Goal: Task Accomplishment & Management: Use online tool/utility

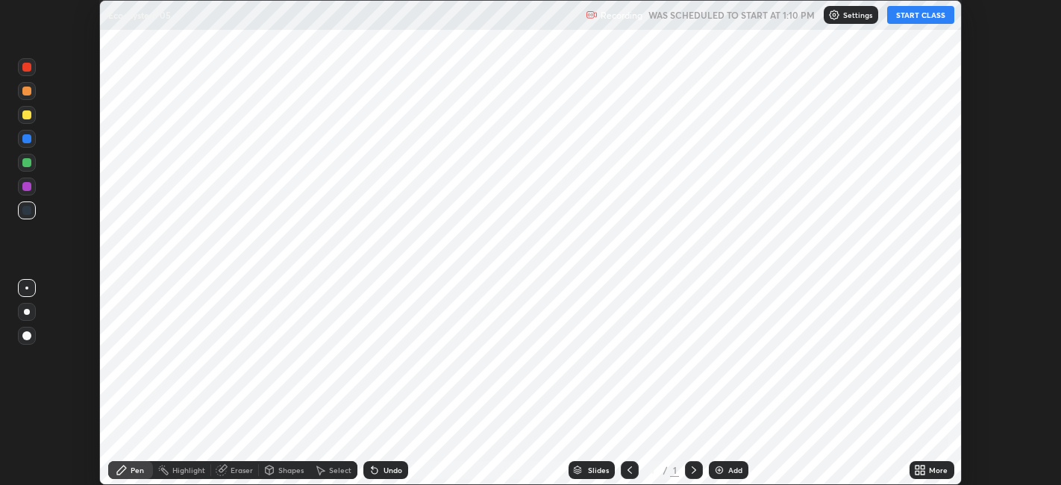
scroll to position [485, 1060]
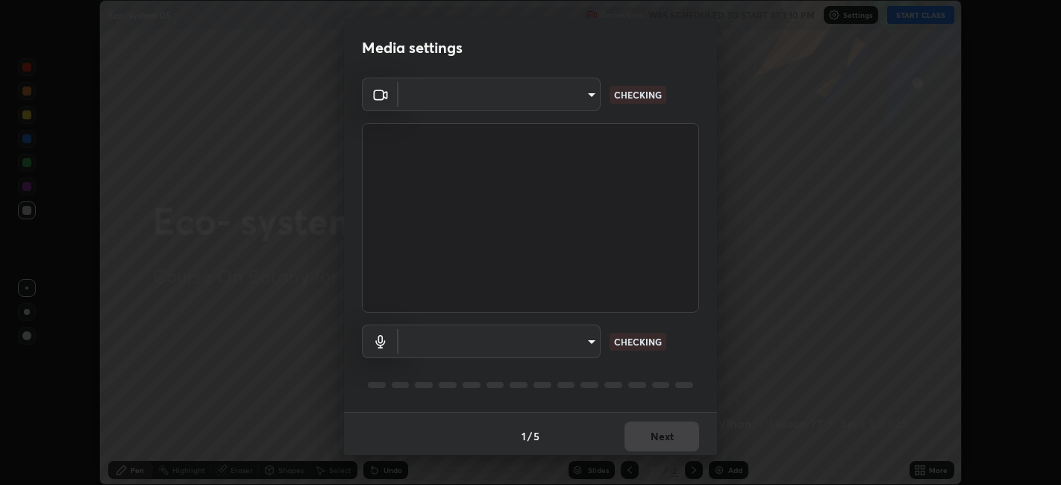
type input "9e57caed4cce4141f5eaa85e897878ef8d6f7de05c3a7e1aeb5fb010bc414606"
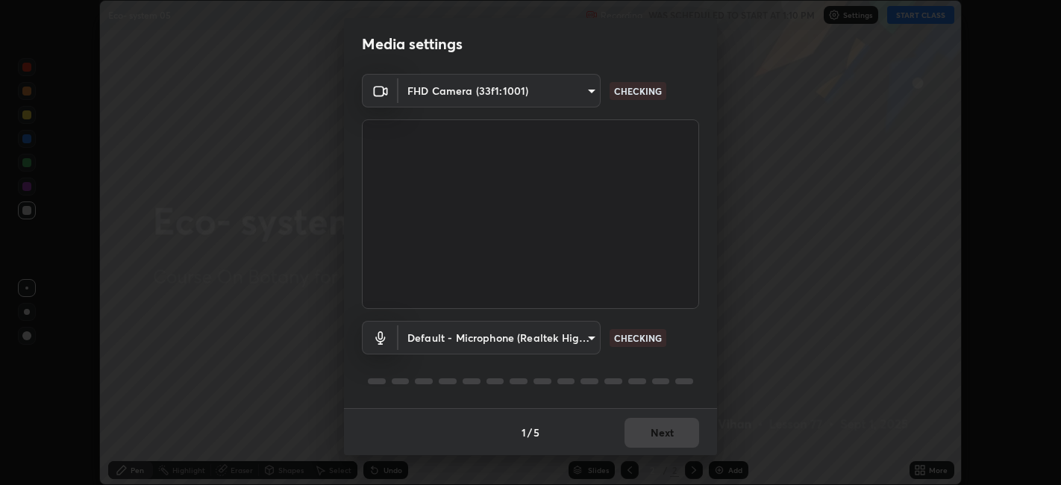
click at [660, 424] on div "1 / 5 Next" at bounding box center [530, 432] width 373 height 48
click at [663, 424] on div "1 / 5 Next" at bounding box center [530, 432] width 373 height 48
click at [659, 422] on div "1 / 5 Next" at bounding box center [530, 432] width 373 height 48
click at [657, 422] on div "1 / 5 Next" at bounding box center [530, 432] width 373 height 48
click at [657, 423] on div "1 / 5 Next" at bounding box center [530, 432] width 373 height 48
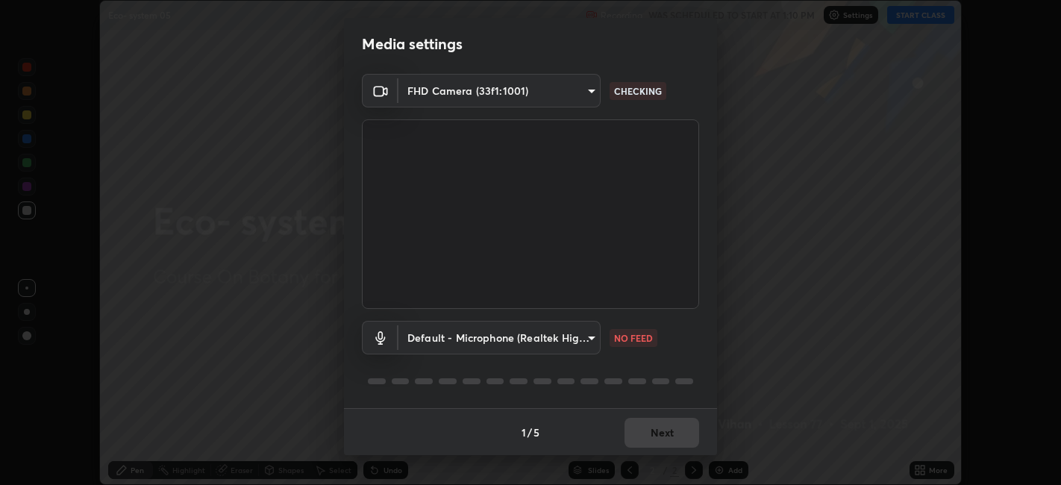
click at [657, 424] on div "1 / 5 Next" at bounding box center [530, 432] width 373 height 48
click at [658, 426] on div "1 / 5 Next" at bounding box center [530, 432] width 373 height 48
click at [659, 428] on div "1 / 5 Next" at bounding box center [530, 432] width 373 height 48
click at [581, 333] on body "Erase all Eco- system 05 Recording WAS SCHEDULED TO START AT 1:10 PM Settings S…" at bounding box center [530, 242] width 1061 height 485
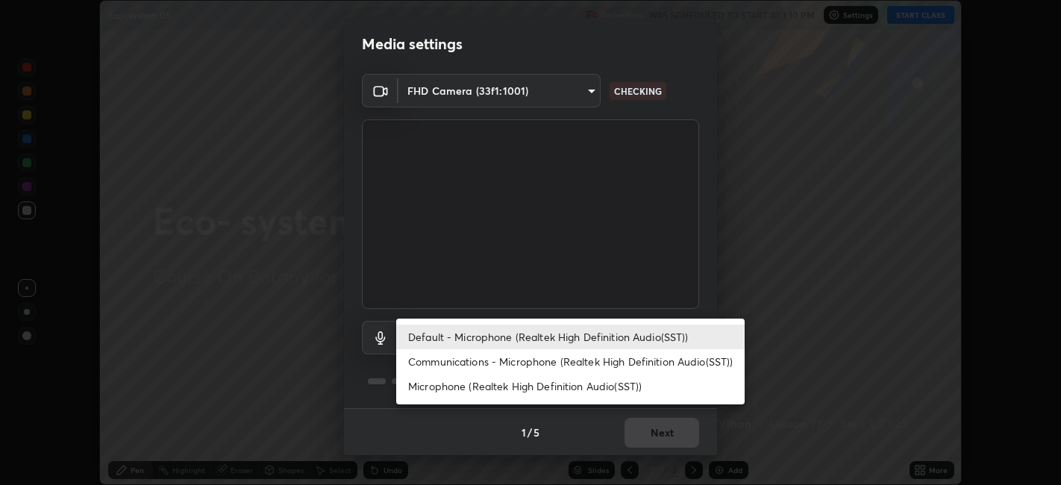
click at [551, 364] on li "Communications - Microphone (Realtek High Definition Audio(SST))" at bounding box center [570, 361] width 349 height 25
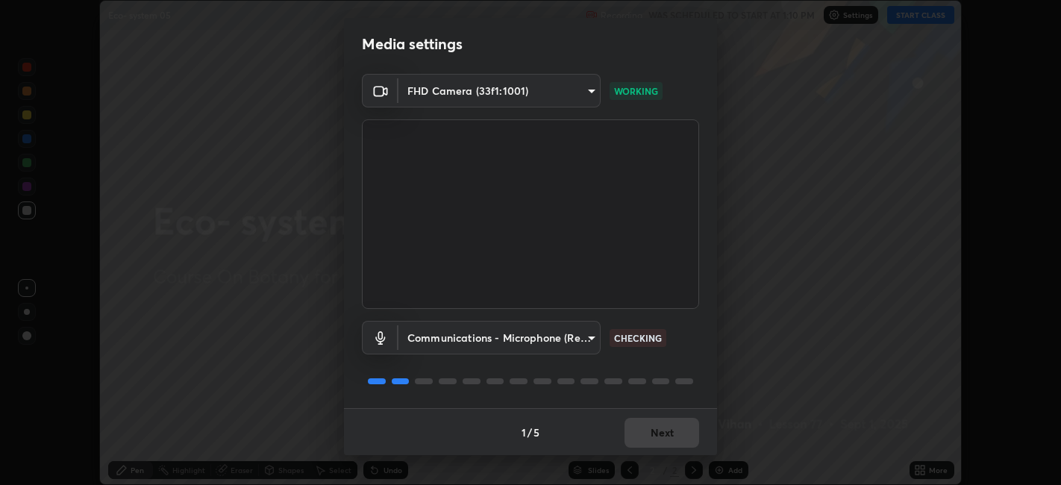
click at [638, 424] on div "1 / 5 Next" at bounding box center [530, 432] width 373 height 48
click at [584, 342] on body "Erase all Eco- system 05 Recording WAS SCHEDULED TO START AT 1:10 PM Settings S…" at bounding box center [530, 242] width 1061 height 485
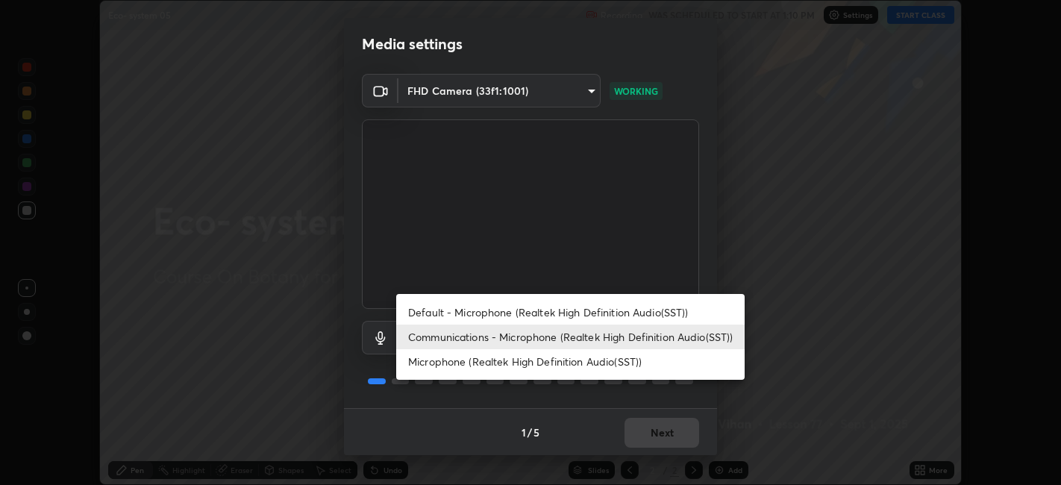
click at [571, 362] on li "Microphone (Realtek High Definition Audio(SST))" at bounding box center [570, 361] width 349 height 25
type input "58d38929054b66864366482989de98f6f20cd16ac28a463ea86fe506969ba565"
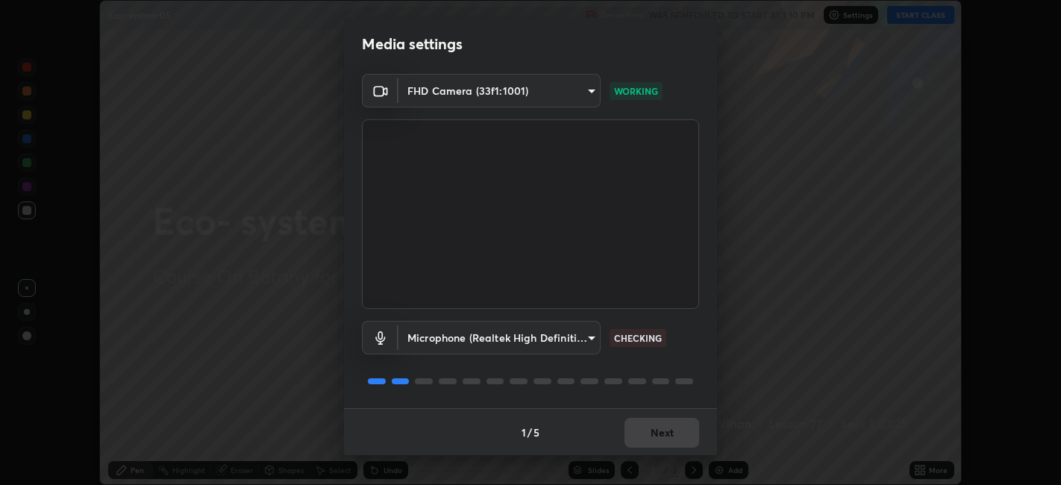
click at [640, 433] on div "1 / 5 Next" at bounding box center [530, 432] width 373 height 48
click at [634, 432] on div "1 / 5 Next" at bounding box center [530, 432] width 373 height 48
click at [632, 428] on div "1 / 5 Next" at bounding box center [530, 432] width 373 height 48
click at [632, 433] on div "1 / 5 Next" at bounding box center [530, 432] width 373 height 48
click at [634, 428] on div "1 / 5 Next" at bounding box center [530, 432] width 373 height 48
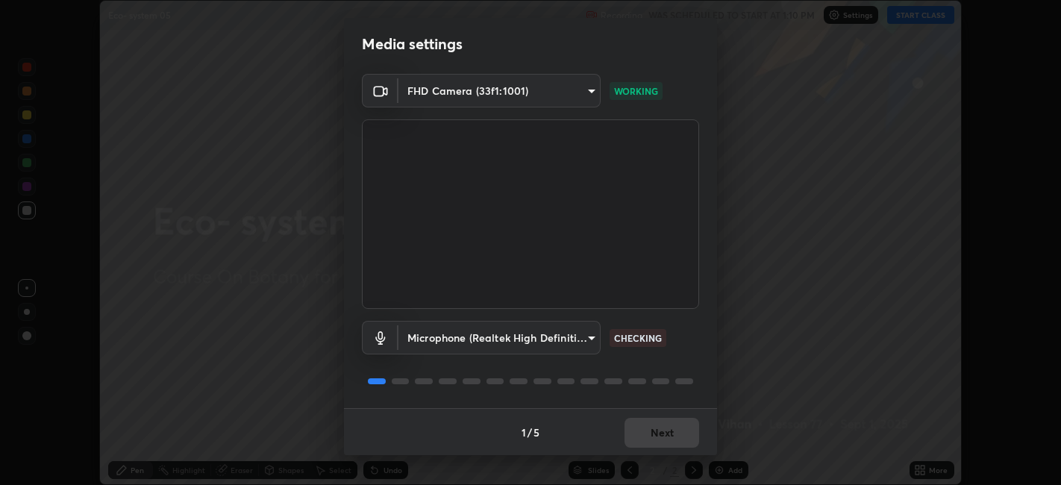
click at [634, 426] on div "1 / 5 Next" at bounding box center [530, 432] width 373 height 48
click at [633, 425] on div "1 / 5 Next" at bounding box center [530, 432] width 373 height 48
click at [634, 428] on div "1 / 5 Next" at bounding box center [530, 432] width 373 height 48
click at [639, 425] on div "1 / 5 Next" at bounding box center [530, 432] width 373 height 48
click at [640, 422] on div "1 / 5 Next" at bounding box center [530, 432] width 373 height 48
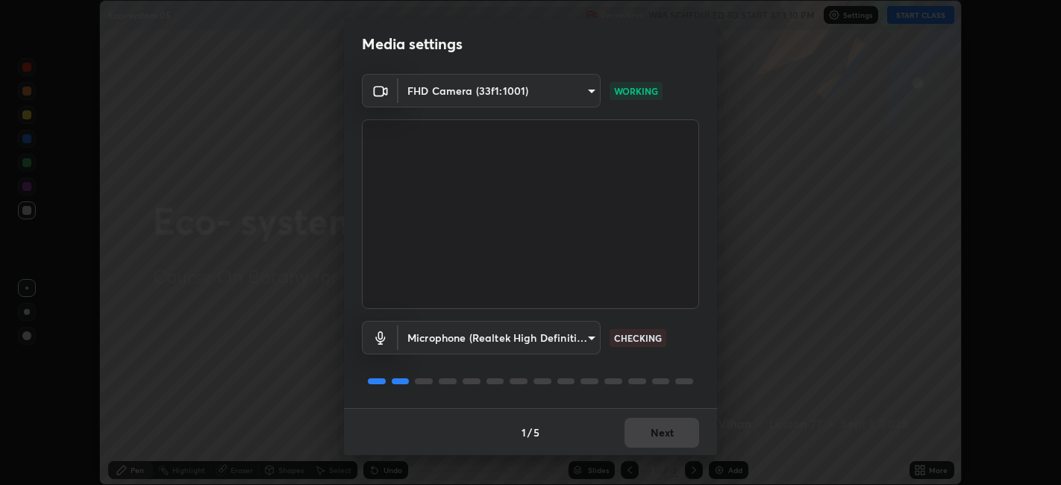
click at [640, 426] on div "1 / 5 Next" at bounding box center [530, 432] width 373 height 48
click at [641, 431] on div "1 / 5 Next" at bounding box center [530, 432] width 373 height 48
click at [640, 431] on div "1 / 5 Next" at bounding box center [530, 432] width 373 height 48
click at [641, 431] on div "1 / 5 Next" at bounding box center [530, 432] width 373 height 48
click at [643, 431] on div "1 / 5 Next" at bounding box center [530, 432] width 373 height 48
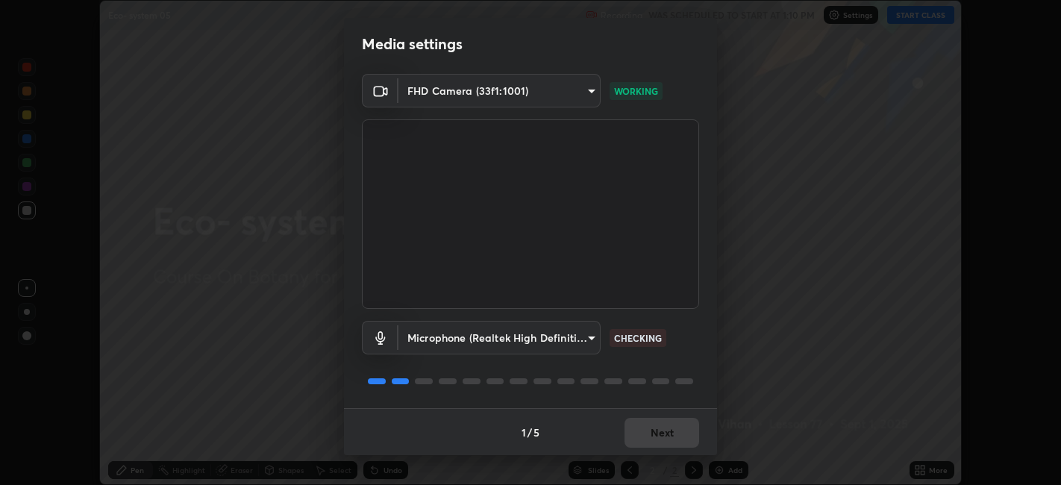
click at [643, 436] on div "1 / 5 Next" at bounding box center [530, 432] width 373 height 48
click at [645, 440] on div "1 / 5 Next" at bounding box center [530, 432] width 373 height 48
click at [646, 437] on div "1 / 5 Next" at bounding box center [530, 432] width 373 height 48
click at [657, 429] on div "1 / 5 Next" at bounding box center [530, 432] width 373 height 48
click at [653, 428] on div "1 / 5 Next" at bounding box center [530, 432] width 373 height 48
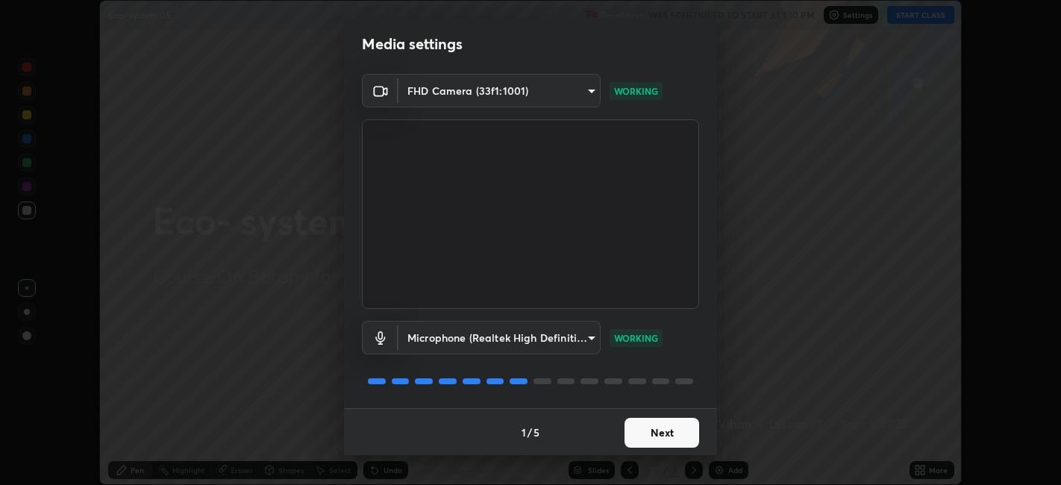
click at [655, 419] on button "Next" at bounding box center [662, 433] width 75 height 30
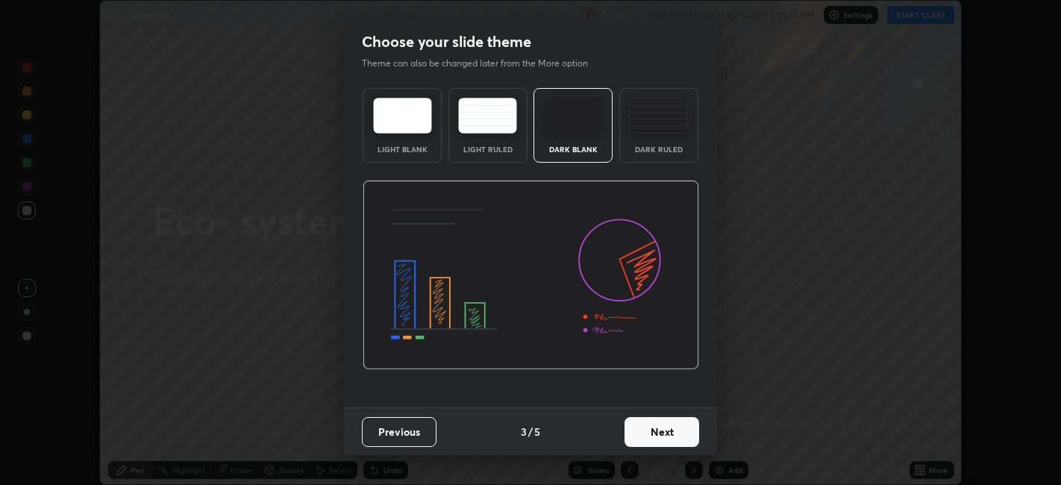
click at [657, 422] on button "Next" at bounding box center [662, 432] width 75 height 30
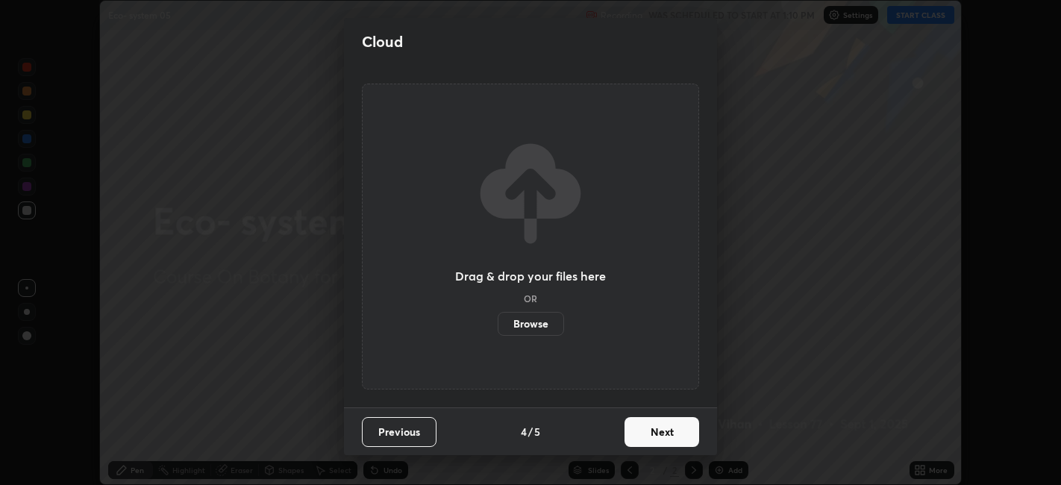
click at [660, 422] on button "Next" at bounding box center [662, 432] width 75 height 30
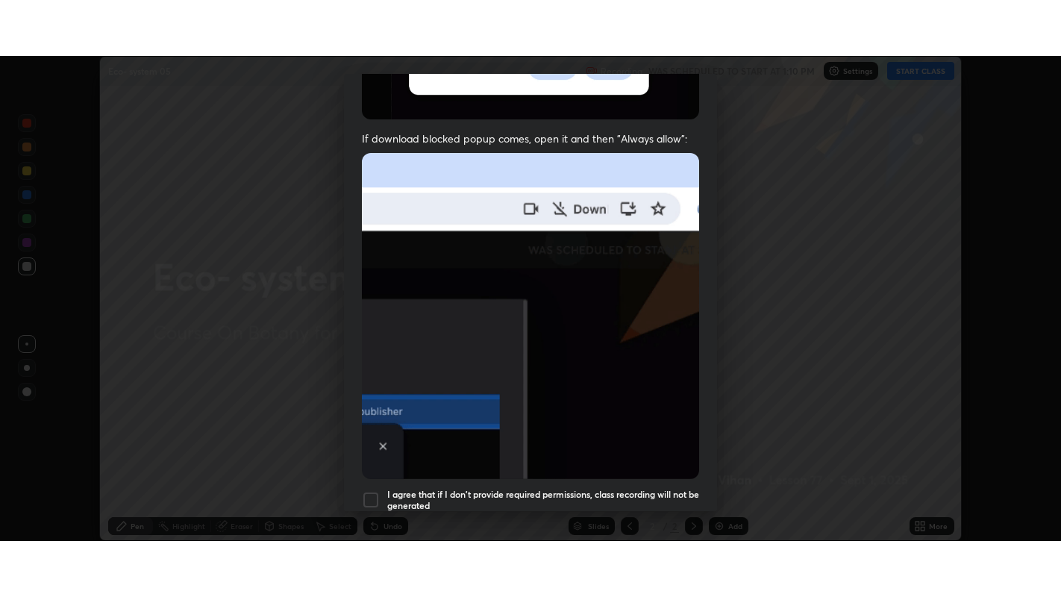
scroll to position [308, 0]
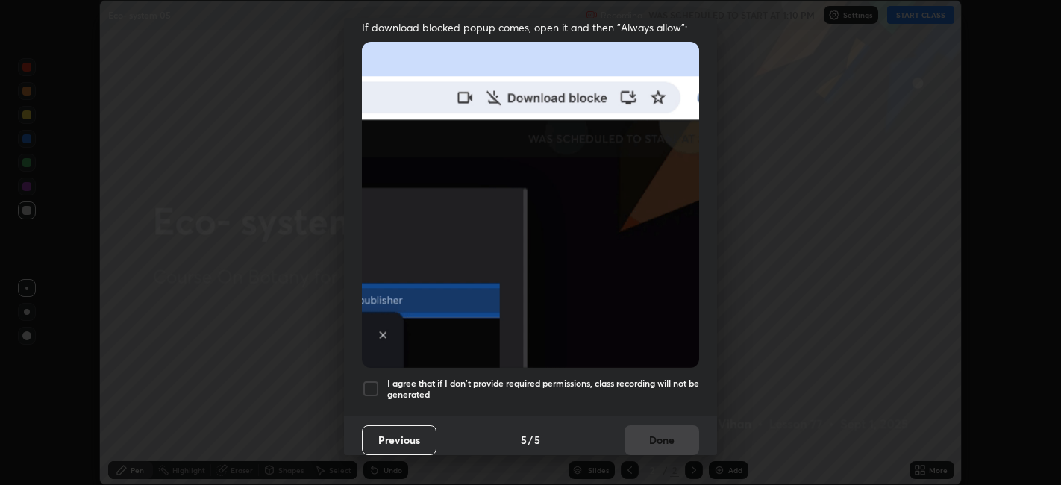
click at [374, 380] on div at bounding box center [371, 389] width 18 height 18
click at [659, 425] on button "Done" at bounding box center [662, 440] width 75 height 30
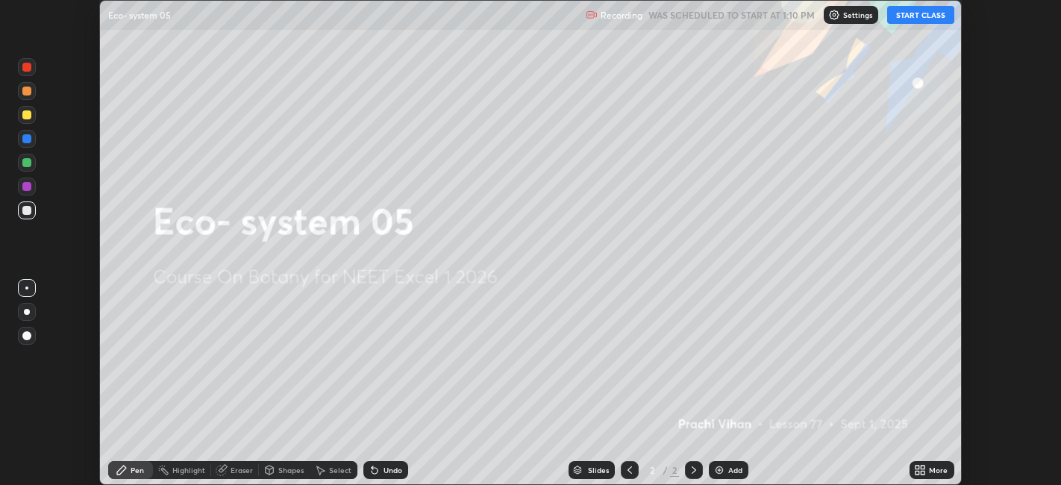
click at [904, 21] on button "START CLASS" at bounding box center [920, 15] width 67 height 18
click at [734, 471] on div "Add" at bounding box center [735, 469] width 14 height 7
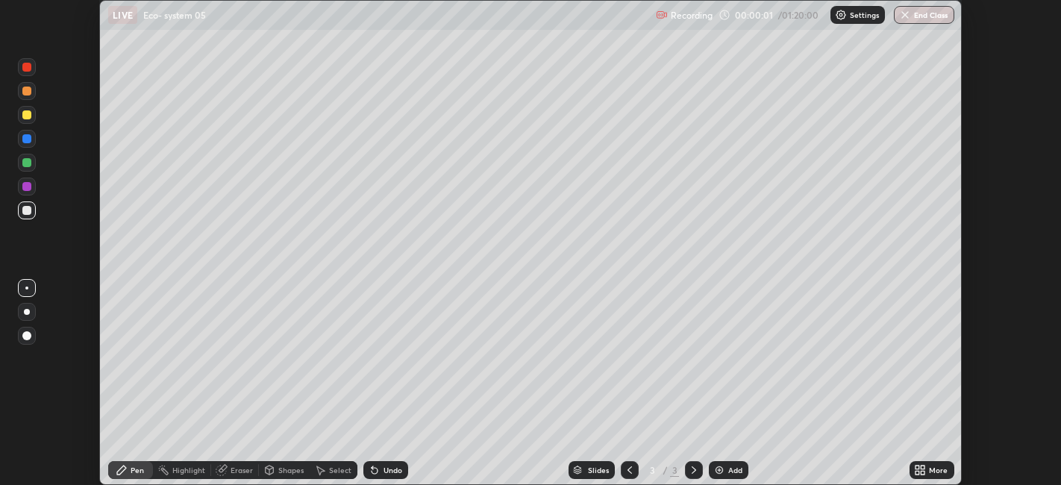
click at [925, 466] on icon at bounding box center [924, 468] width 4 height 4
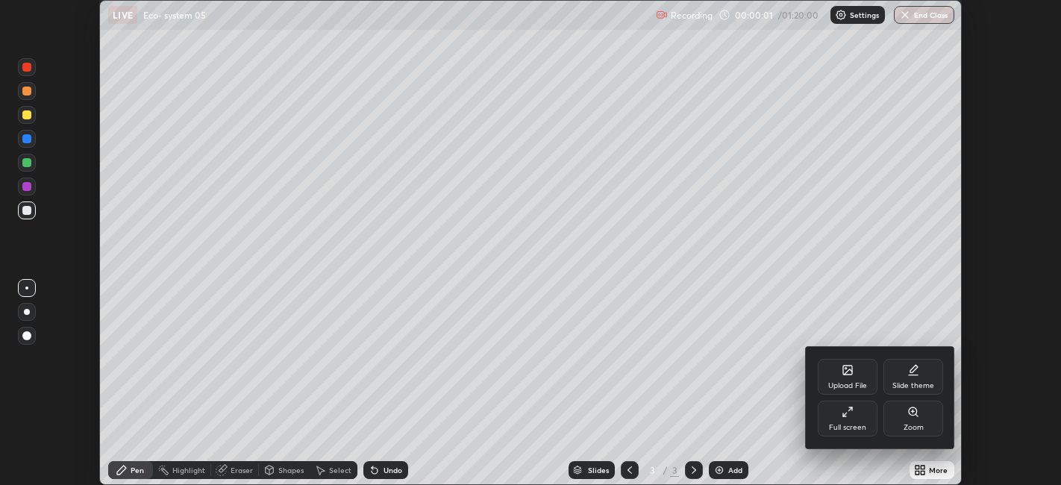
click at [834, 412] on div "Full screen" at bounding box center [848, 419] width 60 height 36
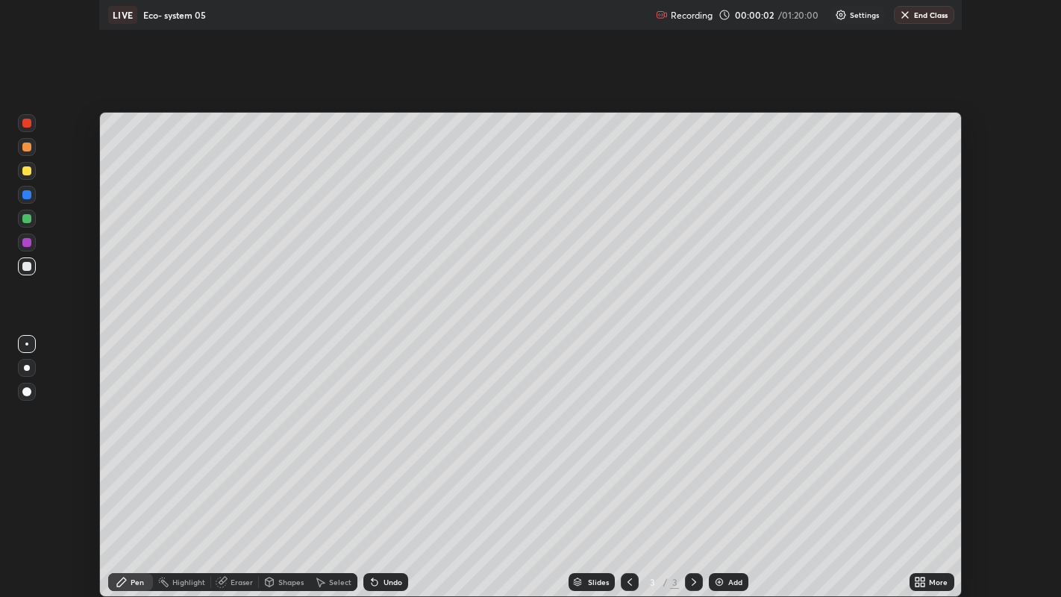
scroll to position [597, 1061]
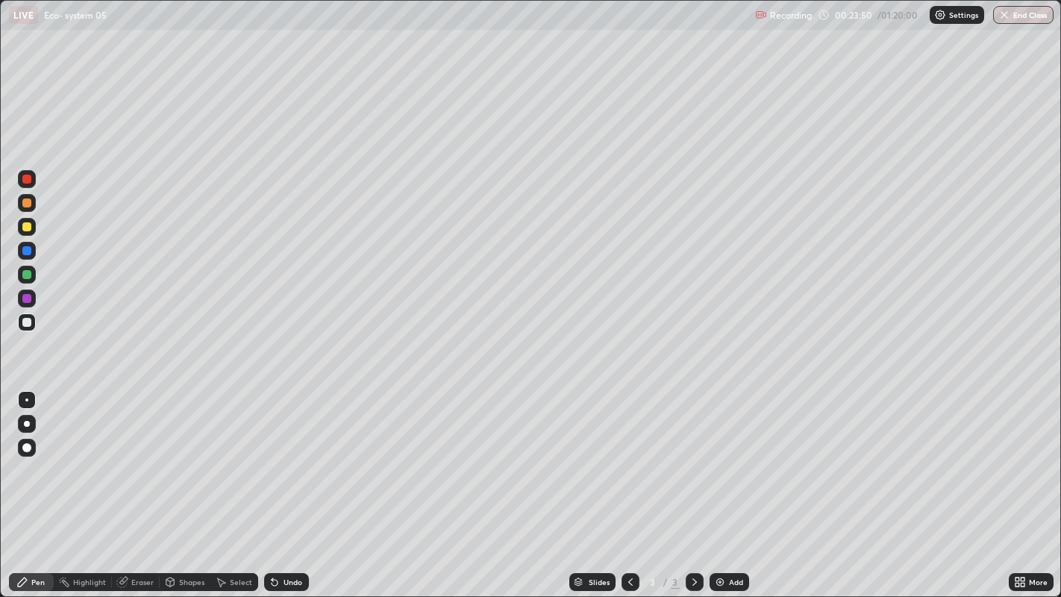
click at [27, 275] on div at bounding box center [26, 274] width 9 height 9
click at [27, 272] on div at bounding box center [26, 274] width 9 height 9
click at [26, 423] on div at bounding box center [27, 424] width 6 height 6
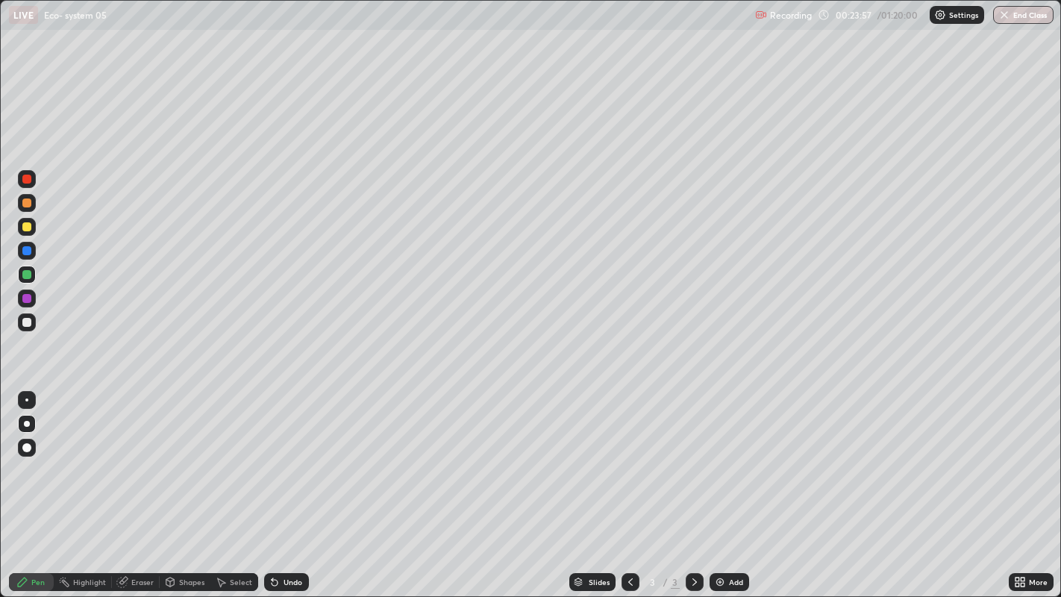
click at [28, 416] on div at bounding box center [27, 424] width 18 height 18
click at [26, 423] on div at bounding box center [27, 424] width 6 height 6
click at [28, 202] on div at bounding box center [26, 203] width 9 height 9
click at [30, 179] on div at bounding box center [26, 179] width 9 height 9
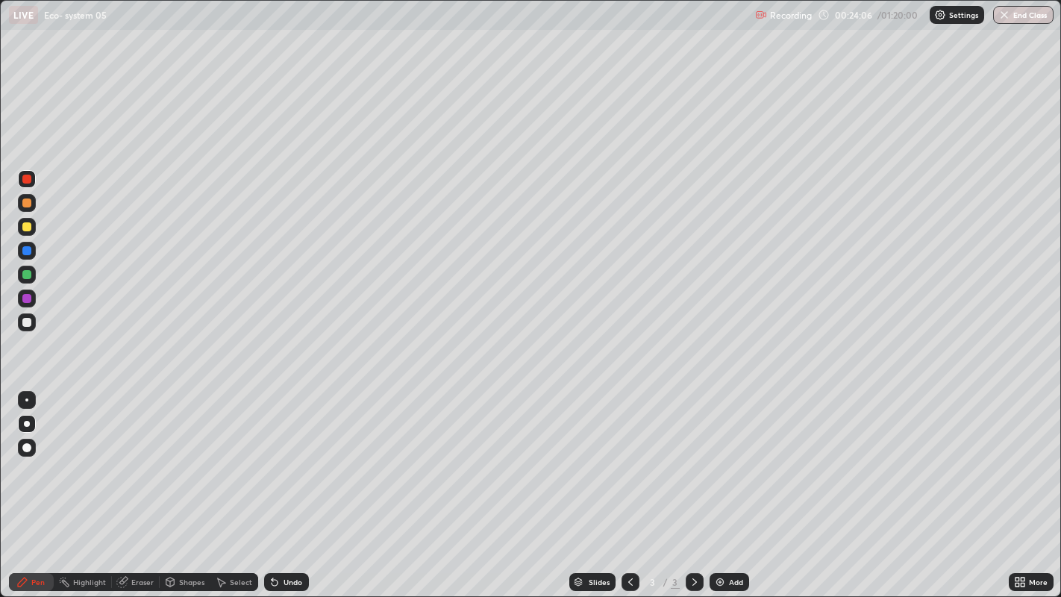
click at [31, 175] on div at bounding box center [26, 179] width 9 height 9
click at [28, 202] on div at bounding box center [26, 203] width 9 height 9
click at [31, 275] on div at bounding box center [26, 274] width 9 height 9
click at [31, 272] on div at bounding box center [26, 274] width 9 height 9
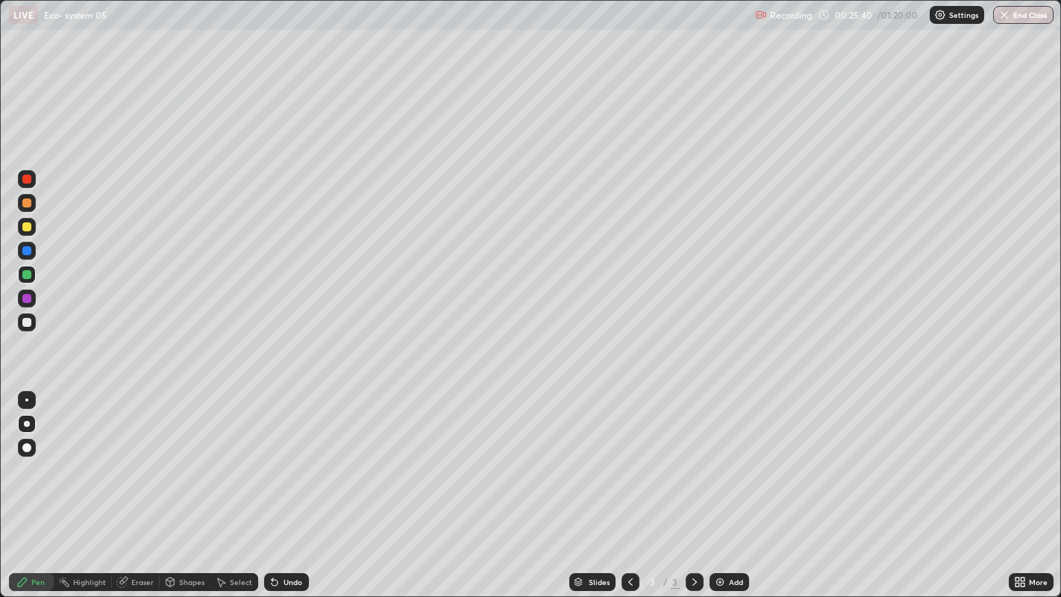
click at [30, 323] on div at bounding box center [26, 322] width 9 height 9
click at [28, 325] on div at bounding box center [26, 322] width 9 height 9
click at [26, 227] on div at bounding box center [26, 226] width 9 height 9
click at [24, 225] on div at bounding box center [26, 226] width 9 height 9
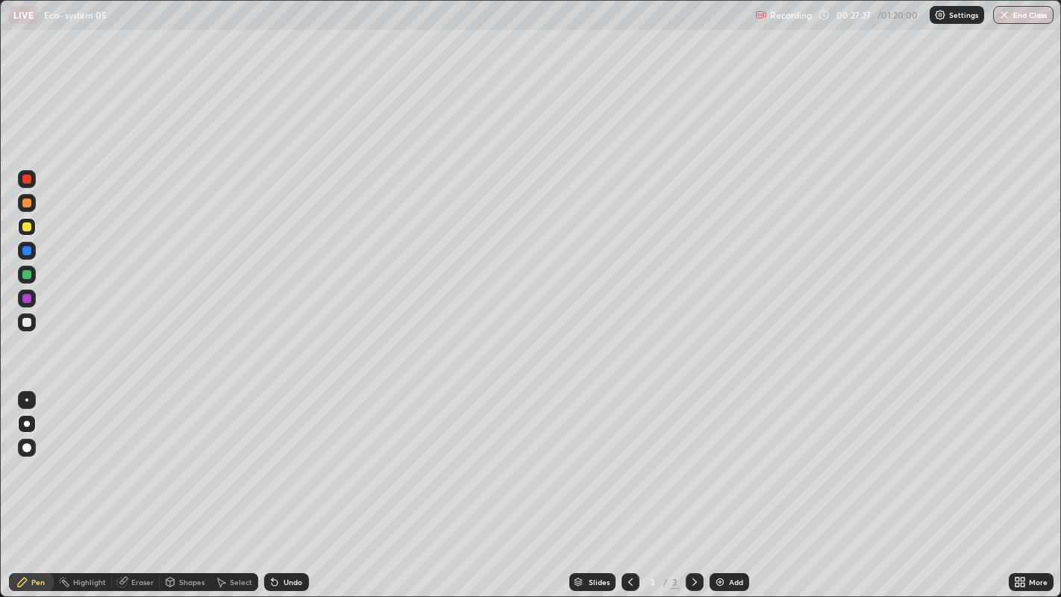
click at [24, 225] on div at bounding box center [26, 226] width 9 height 9
click at [26, 222] on div at bounding box center [26, 226] width 9 height 9
click at [26, 225] on div at bounding box center [26, 226] width 9 height 9
click at [284, 484] on div "Undo" at bounding box center [293, 581] width 19 height 7
click at [24, 325] on div at bounding box center [26, 322] width 9 height 9
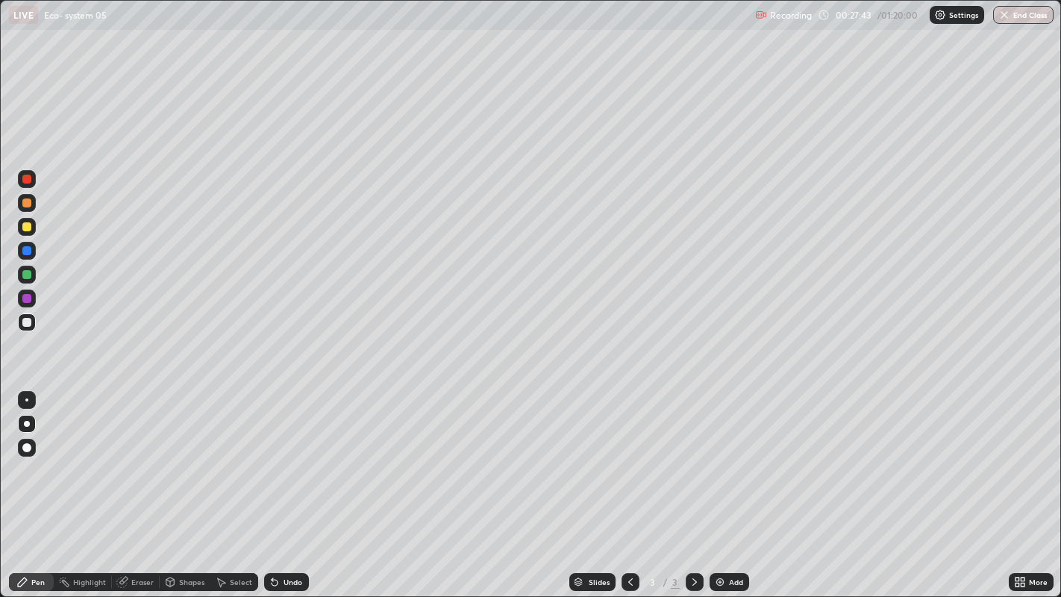
click at [26, 322] on div at bounding box center [26, 322] width 9 height 9
click at [284, 484] on div "Undo" at bounding box center [286, 582] width 45 height 18
click at [284, 484] on div "Undo" at bounding box center [293, 581] width 19 height 7
click at [722, 484] on img at bounding box center [720, 582] width 12 height 12
click at [27, 301] on div at bounding box center [26, 298] width 9 height 9
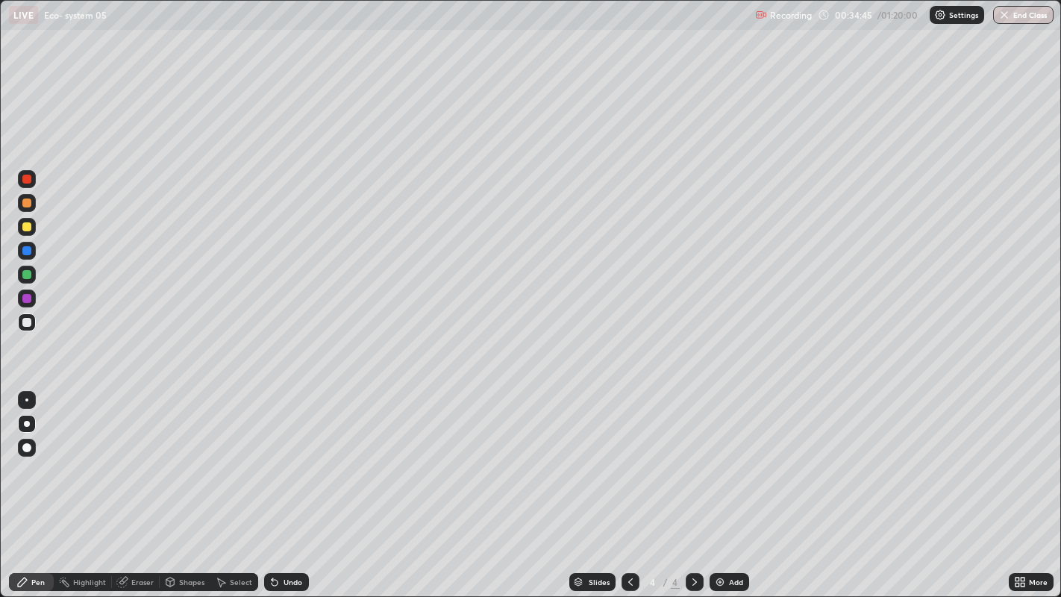
click at [27, 297] on div at bounding box center [26, 298] width 9 height 9
click at [31, 298] on div at bounding box center [26, 298] width 9 height 9
click at [27, 271] on div at bounding box center [26, 274] width 9 height 9
click at [28, 274] on div at bounding box center [26, 274] width 9 height 9
click at [299, 484] on div "Undo" at bounding box center [293, 581] width 19 height 7
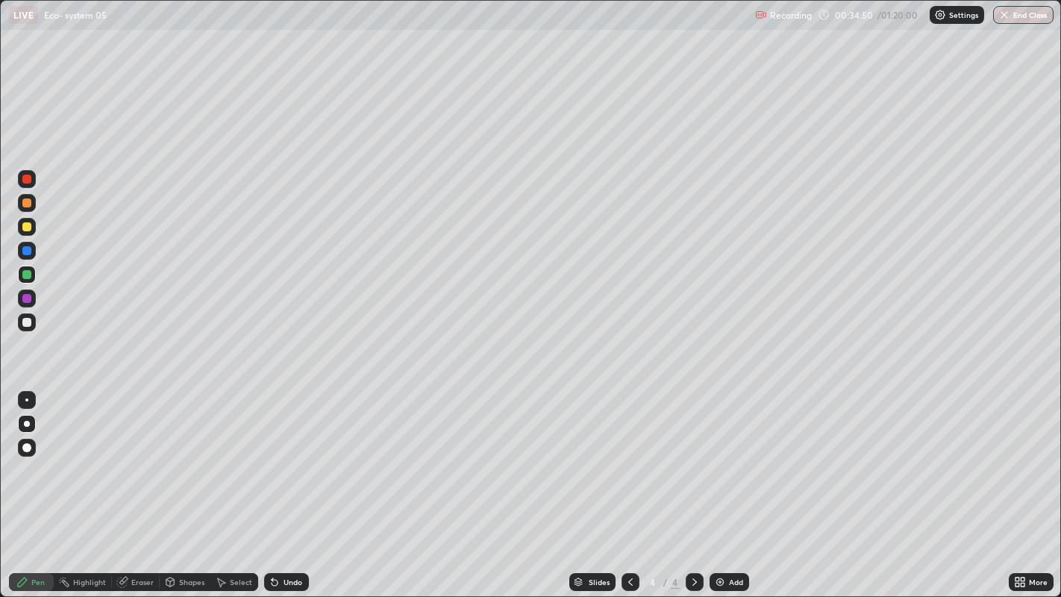
click at [293, 484] on div "Undo" at bounding box center [293, 581] width 19 height 7
click at [28, 325] on div at bounding box center [26, 322] width 9 height 9
click at [29, 325] on div at bounding box center [26, 322] width 9 height 9
click at [28, 251] on div at bounding box center [26, 250] width 9 height 9
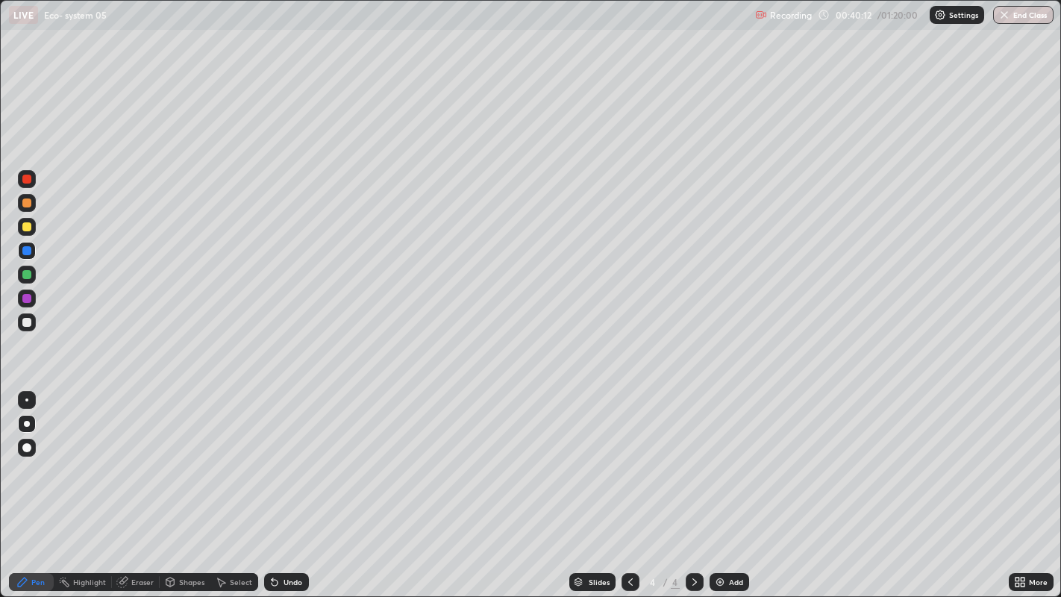
click at [26, 251] on div at bounding box center [26, 250] width 9 height 9
click at [26, 252] on div at bounding box center [26, 250] width 9 height 9
click at [284, 484] on div "Undo" at bounding box center [293, 581] width 19 height 7
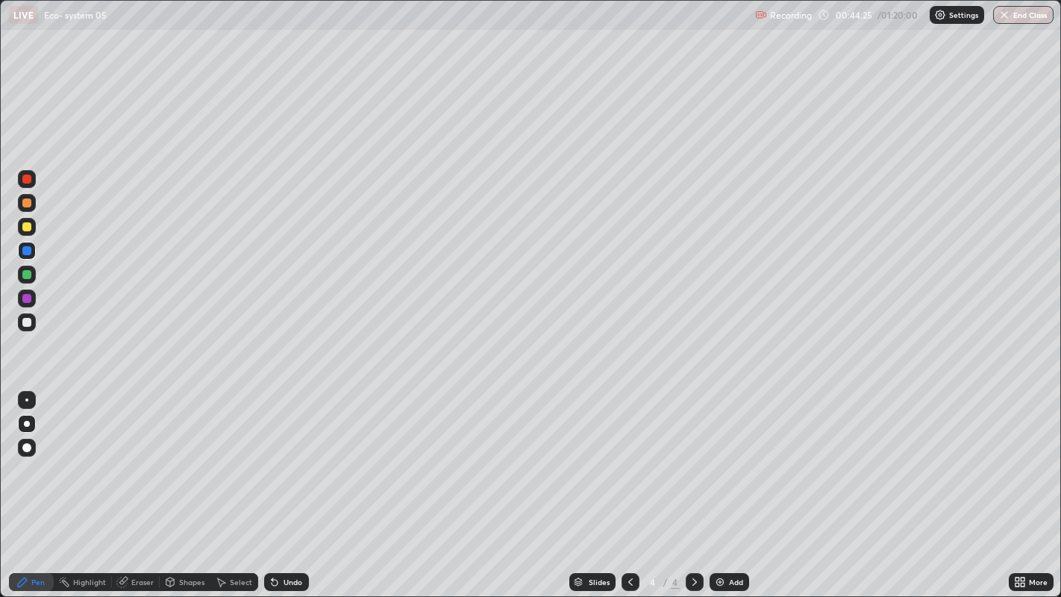
click at [719, 484] on img at bounding box center [720, 582] width 12 height 12
click at [32, 484] on div "Pen" at bounding box center [37, 581] width 13 height 7
click at [28, 231] on div at bounding box center [26, 226] width 9 height 9
click at [27, 227] on div at bounding box center [26, 226] width 9 height 9
click at [28, 227] on div at bounding box center [26, 226] width 9 height 9
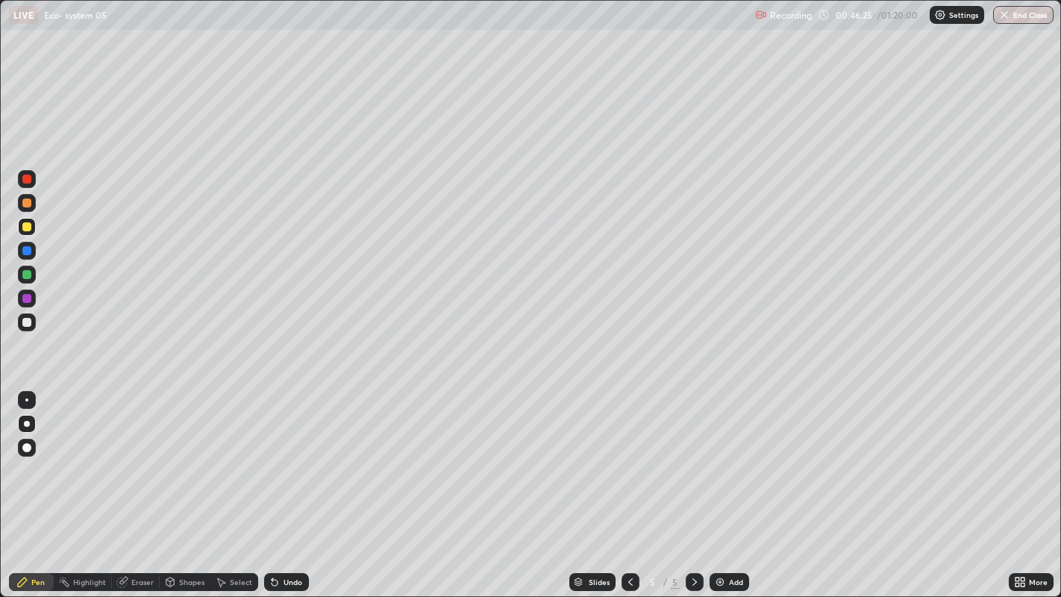
click at [31, 228] on div at bounding box center [26, 226] width 9 height 9
click at [26, 322] on div at bounding box center [26, 322] width 9 height 9
click at [28, 322] on div at bounding box center [26, 322] width 9 height 9
click at [28, 227] on div at bounding box center [26, 226] width 9 height 9
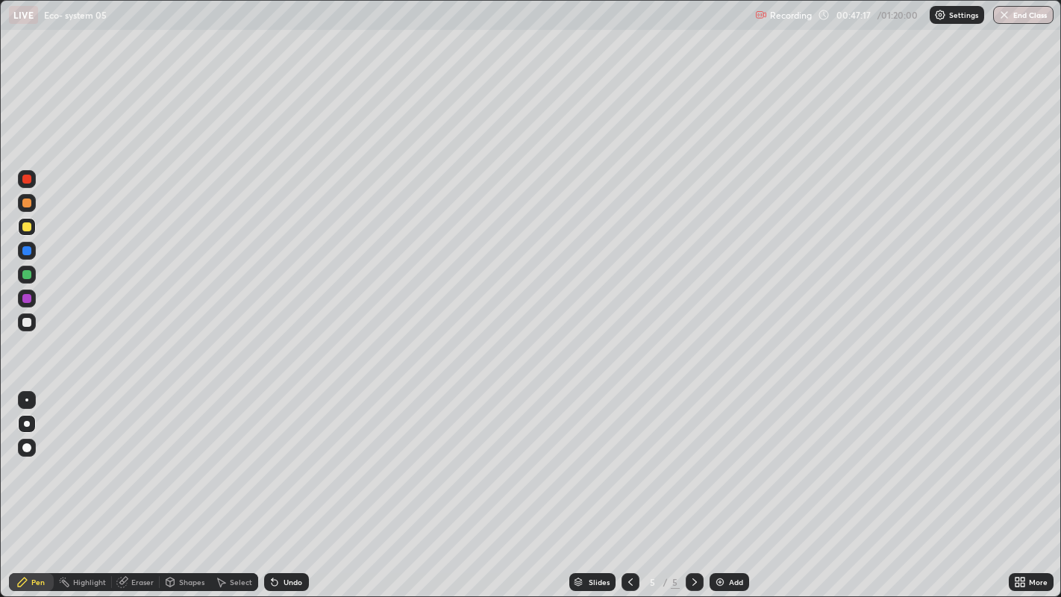
click at [28, 224] on div at bounding box center [26, 226] width 9 height 9
click at [31, 228] on div at bounding box center [26, 226] width 9 height 9
click at [26, 230] on div at bounding box center [26, 226] width 9 height 9
click at [27, 325] on div at bounding box center [26, 322] width 9 height 9
click at [27, 323] on div at bounding box center [26, 322] width 9 height 9
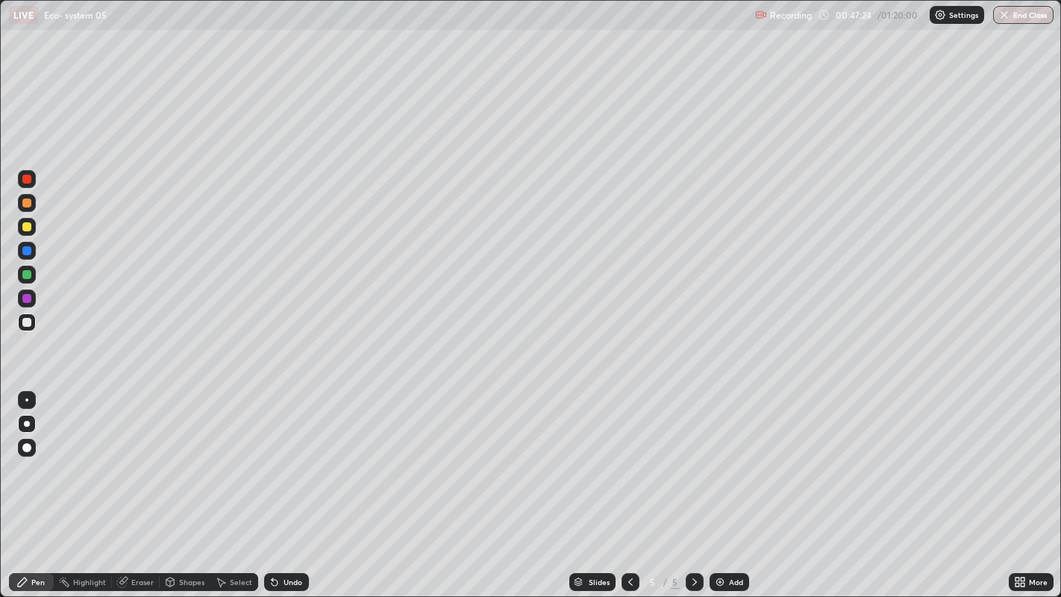
click at [25, 324] on div at bounding box center [26, 322] width 9 height 9
click at [26, 230] on div at bounding box center [26, 226] width 9 height 9
click at [26, 225] on div at bounding box center [26, 226] width 9 height 9
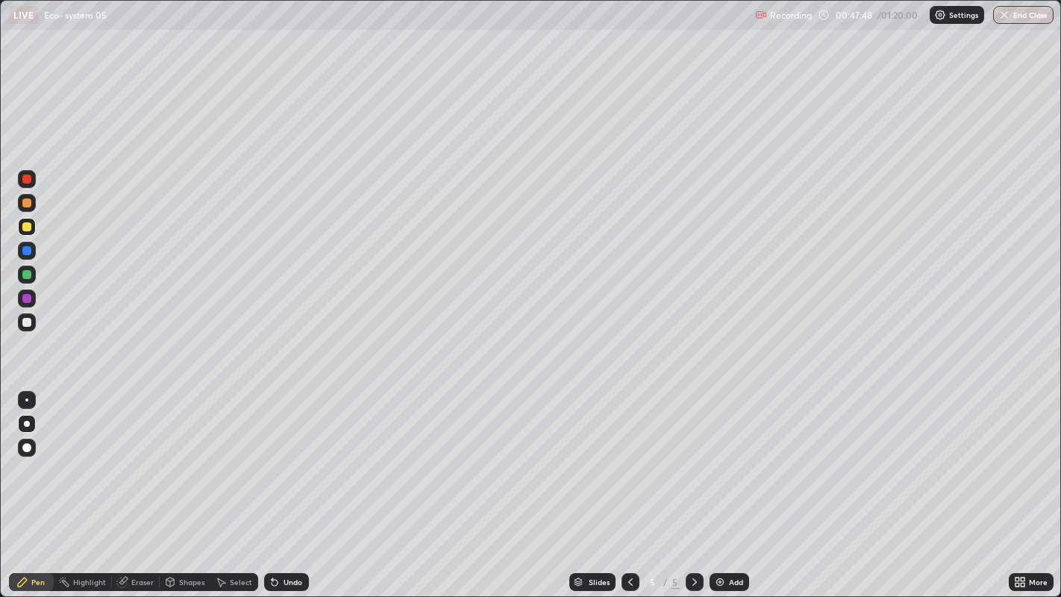
click at [23, 324] on div at bounding box center [26, 322] width 9 height 9
click at [26, 319] on div at bounding box center [26, 322] width 9 height 9
click at [26, 320] on div at bounding box center [26, 322] width 9 height 9
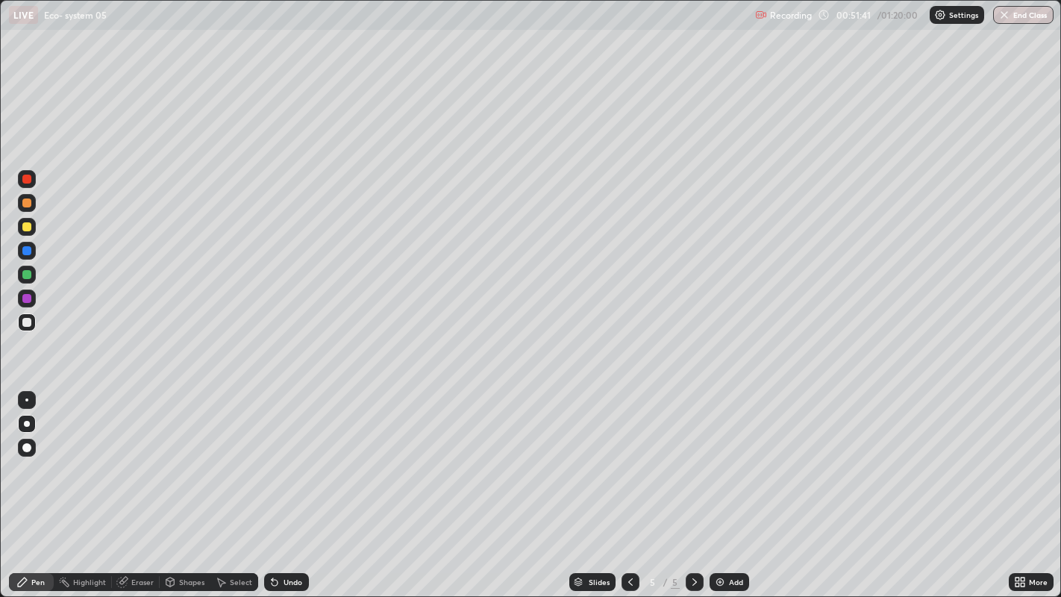
click at [724, 484] on img at bounding box center [720, 582] width 12 height 12
click at [26, 180] on div at bounding box center [26, 179] width 9 height 9
click at [29, 326] on div at bounding box center [26, 322] width 9 height 9
click at [23, 324] on div at bounding box center [26, 322] width 9 height 9
click at [722, 484] on img at bounding box center [720, 582] width 12 height 12
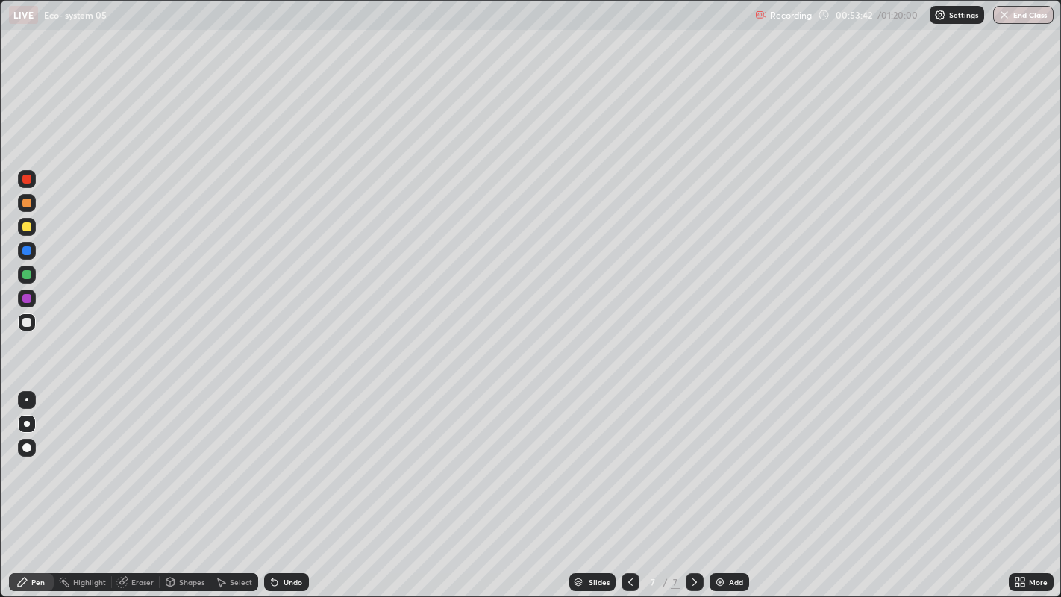
click at [37, 484] on div "Pen" at bounding box center [37, 581] width 13 height 7
click at [27, 274] on div at bounding box center [26, 274] width 9 height 9
click at [28, 271] on div at bounding box center [26, 274] width 9 height 9
click at [34, 269] on div at bounding box center [27, 275] width 18 height 18
click at [28, 227] on div at bounding box center [26, 226] width 9 height 9
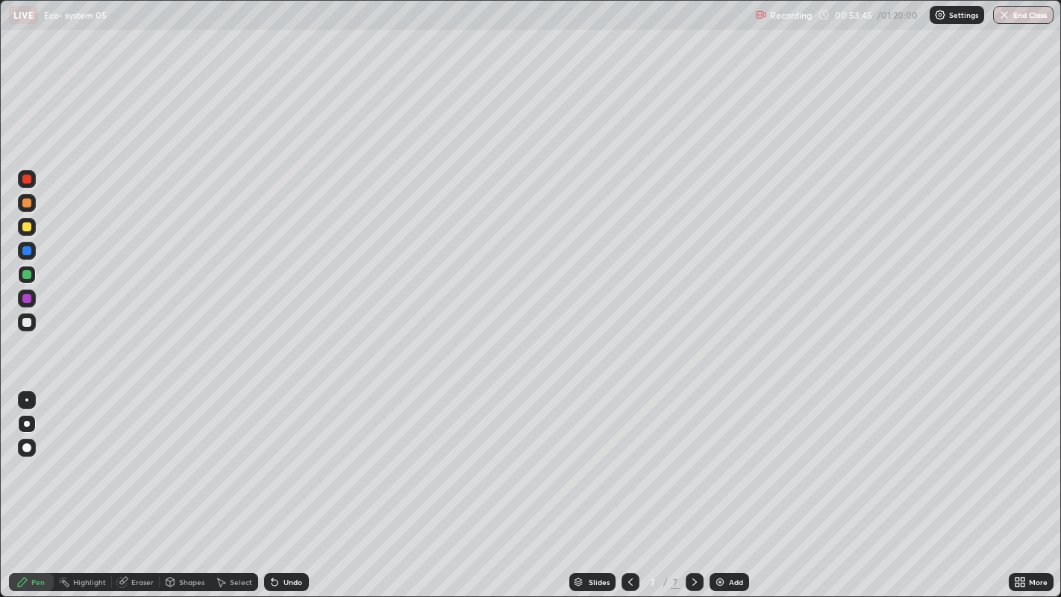
click at [28, 222] on div at bounding box center [27, 227] width 18 height 18
click at [28, 224] on div at bounding box center [26, 226] width 9 height 9
click at [29, 274] on div at bounding box center [26, 274] width 9 height 9
click at [31, 272] on div at bounding box center [26, 274] width 9 height 9
click at [31, 248] on div at bounding box center [26, 250] width 9 height 9
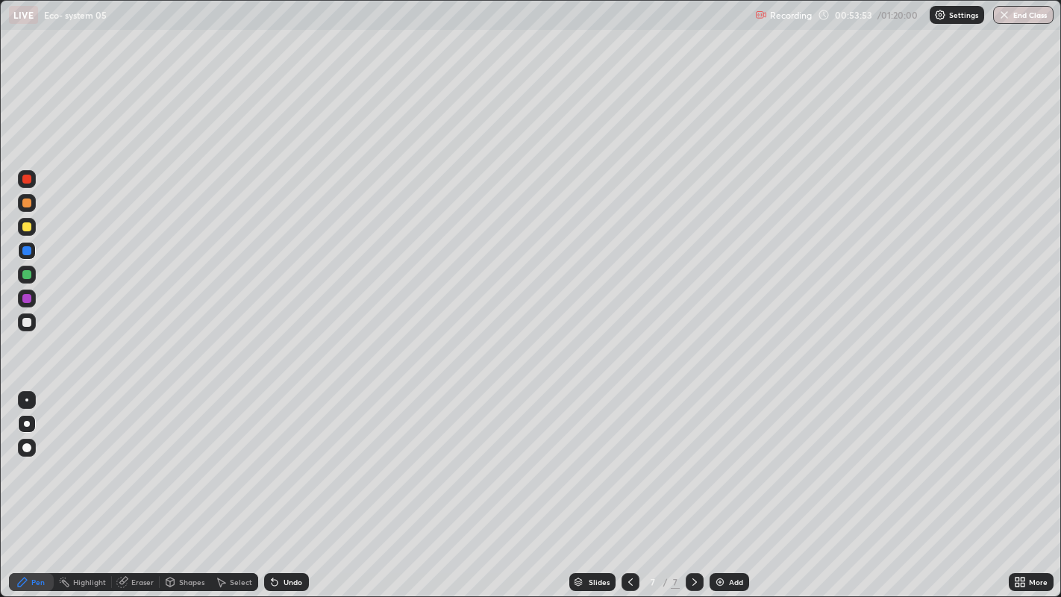
click at [28, 250] on div at bounding box center [26, 250] width 9 height 9
click at [26, 323] on div at bounding box center [26, 322] width 9 height 9
click at [25, 325] on div at bounding box center [26, 322] width 9 height 9
click at [28, 325] on div at bounding box center [26, 322] width 9 height 9
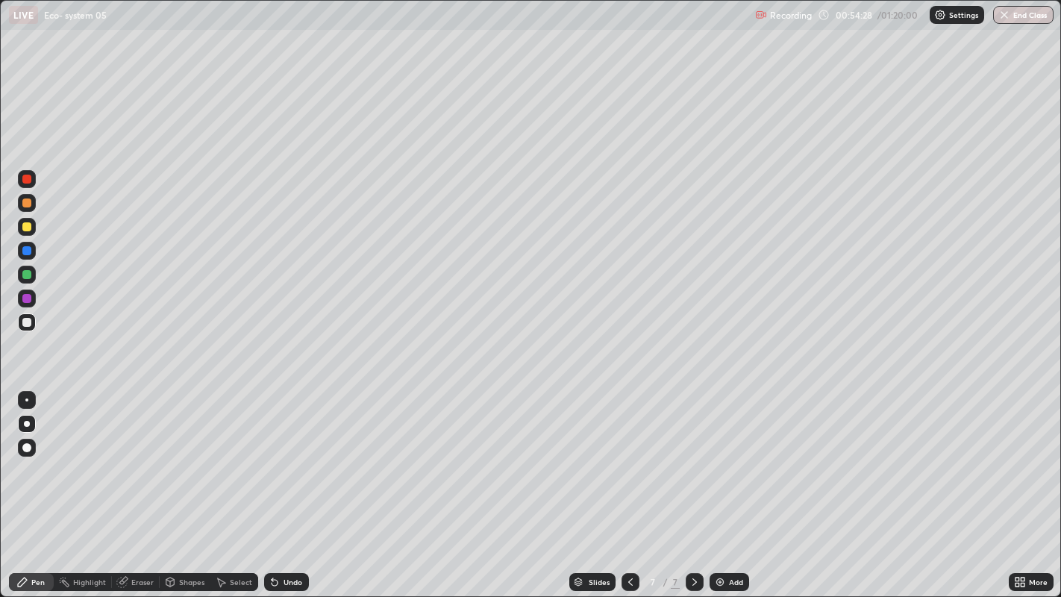
click at [26, 322] on div at bounding box center [26, 322] width 9 height 9
click at [25, 323] on div at bounding box center [26, 322] width 9 height 9
click at [23, 319] on div at bounding box center [26, 322] width 9 height 9
click at [28, 320] on div at bounding box center [26, 322] width 9 height 9
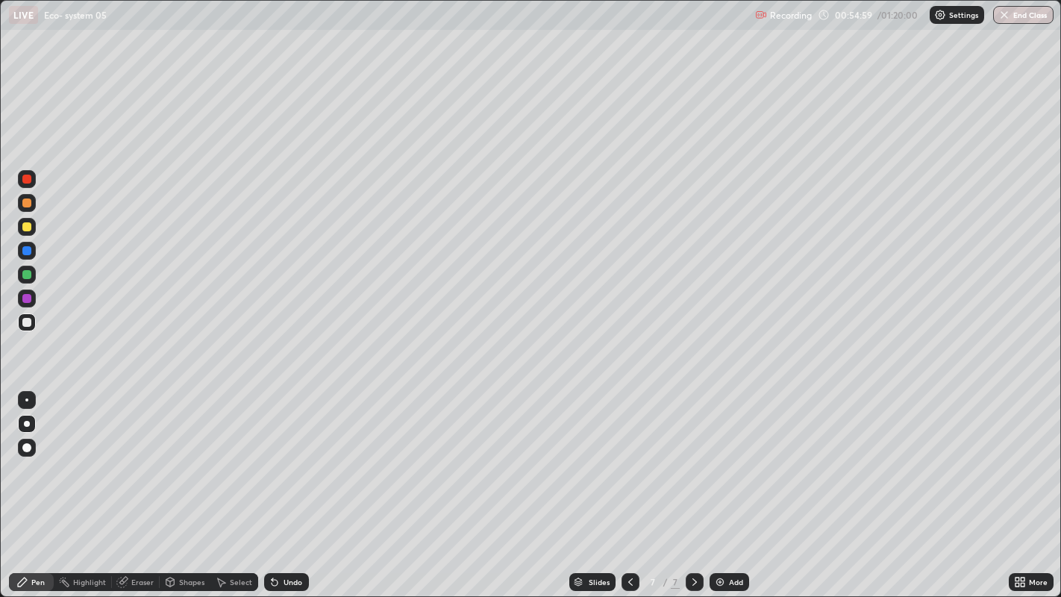
click at [28, 320] on div at bounding box center [26, 322] width 9 height 9
click at [27, 322] on div at bounding box center [26, 322] width 9 height 9
click at [28, 227] on div at bounding box center [26, 226] width 9 height 9
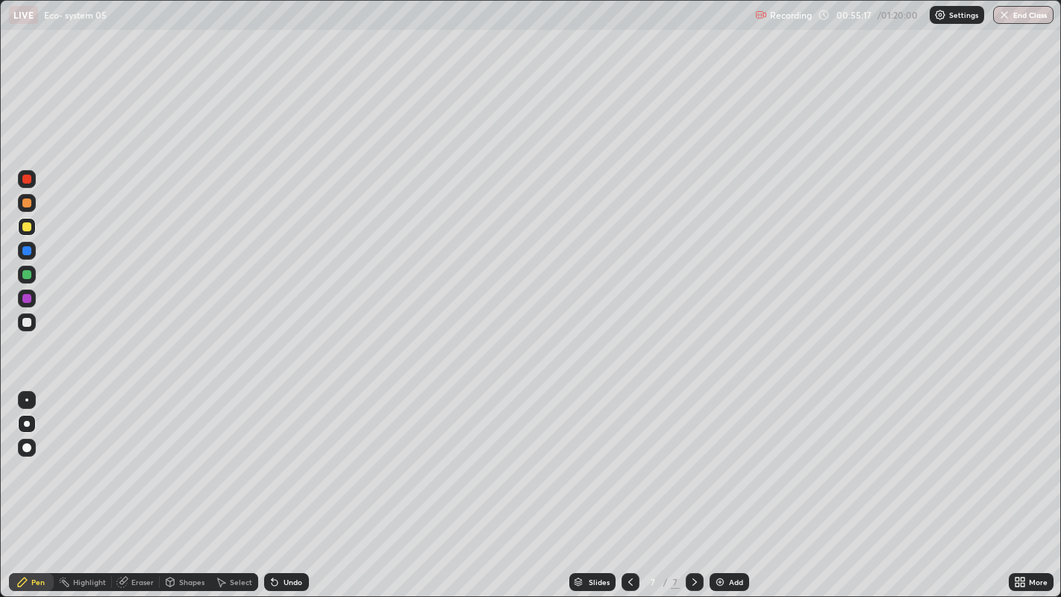
click at [34, 228] on div at bounding box center [27, 227] width 18 height 18
click at [23, 324] on div at bounding box center [26, 322] width 9 height 9
click at [30, 325] on div at bounding box center [26, 322] width 9 height 9
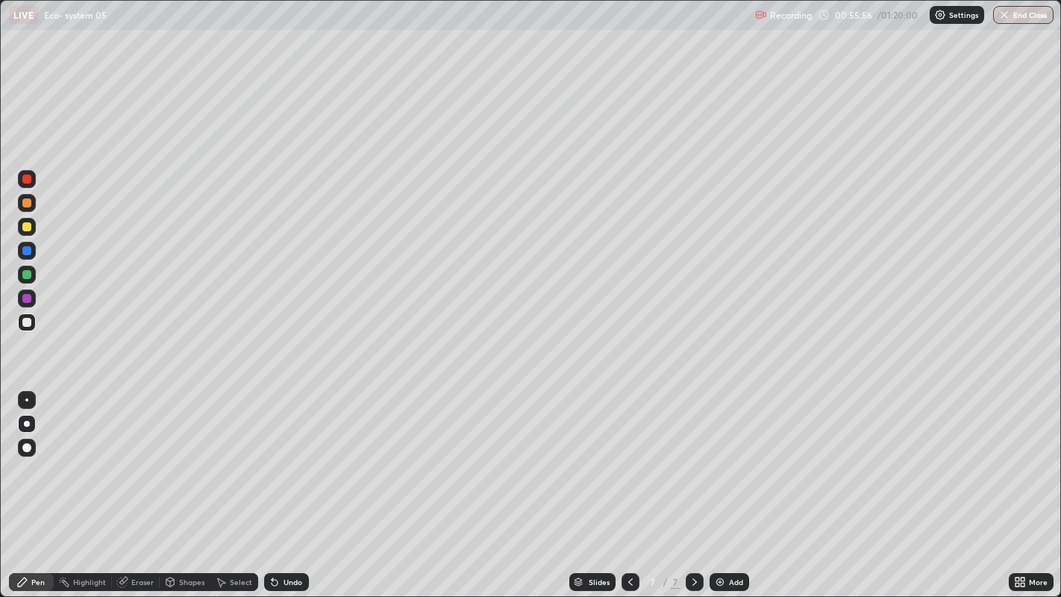
click at [25, 326] on div at bounding box center [26, 322] width 9 height 9
click at [29, 325] on div at bounding box center [26, 322] width 9 height 9
click at [25, 227] on div at bounding box center [26, 226] width 9 height 9
click at [28, 226] on div at bounding box center [26, 226] width 9 height 9
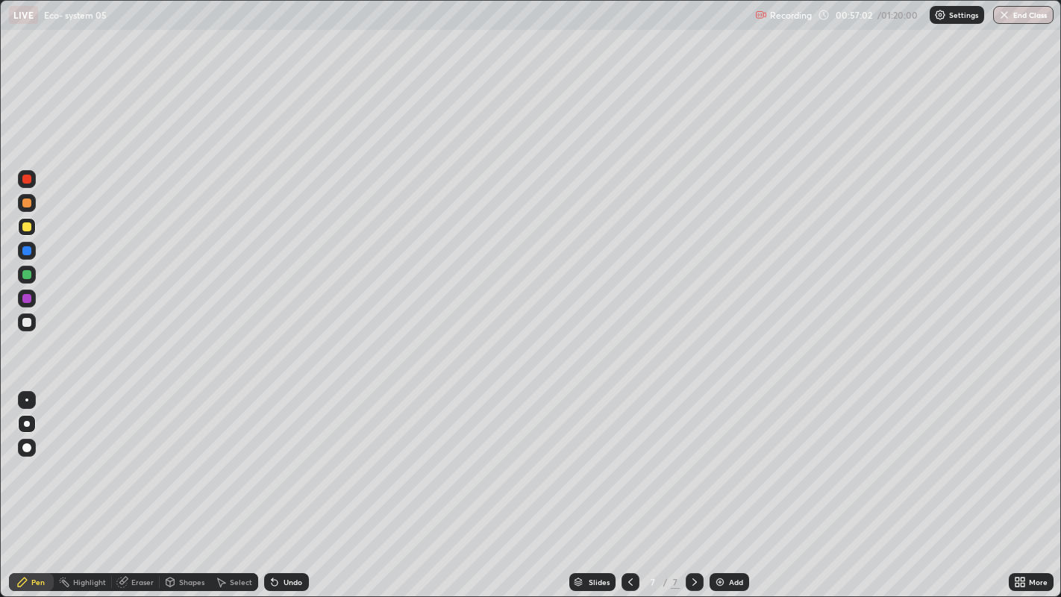
click at [28, 226] on div at bounding box center [26, 226] width 9 height 9
click at [31, 224] on div at bounding box center [26, 226] width 9 height 9
click at [33, 250] on div at bounding box center [27, 251] width 18 height 18
click at [28, 250] on div at bounding box center [26, 250] width 9 height 9
click at [26, 249] on div at bounding box center [26, 250] width 9 height 9
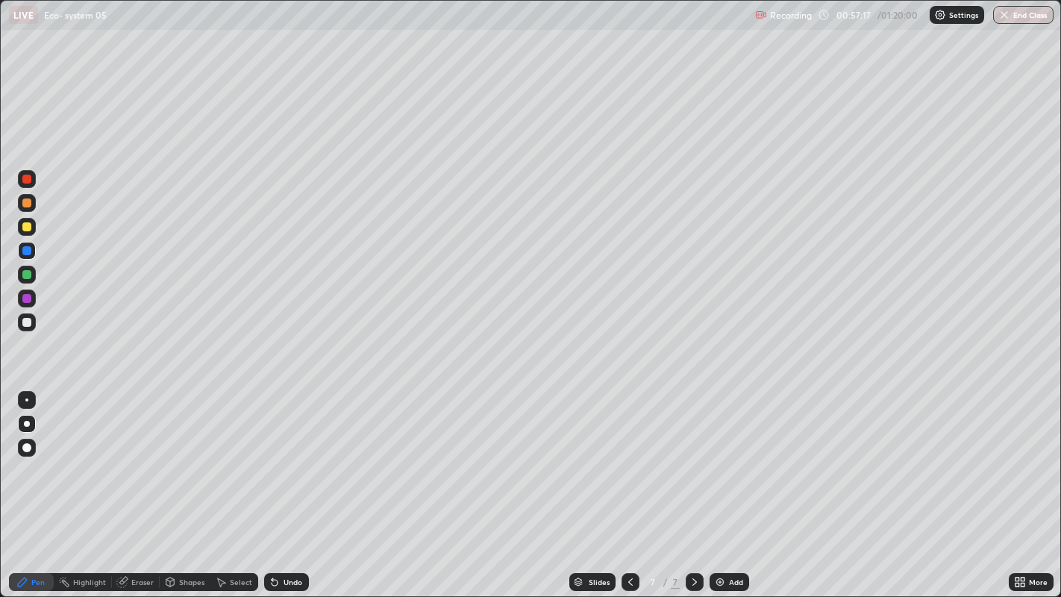
click at [26, 321] on div at bounding box center [26, 322] width 9 height 9
click at [27, 325] on div at bounding box center [26, 322] width 9 height 9
click at [31, 322] on div at bounding box center [26, 322] width 9 height 9
click at [23, 298] on div at bounding box center [26, 298] width 9 height 9
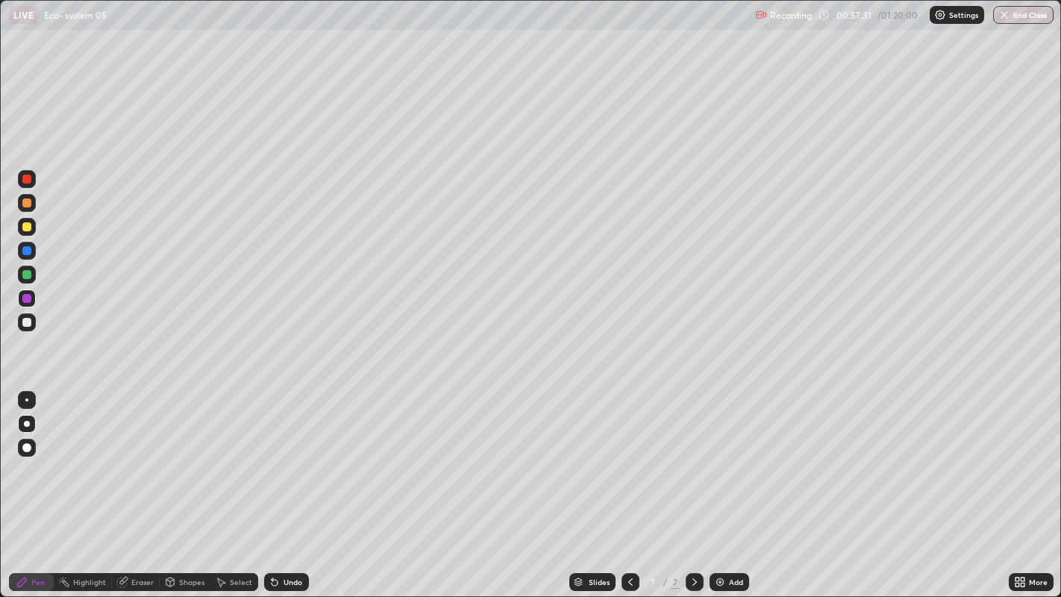
click at [27, 296] on div at bounding box center [26, 298] width 9 height 9
click at [27, 294] on div at bounding box center [26, 298] width 9 height 9
click at [27, 322] on div at bounding box center [26, 322] width 9 height 9
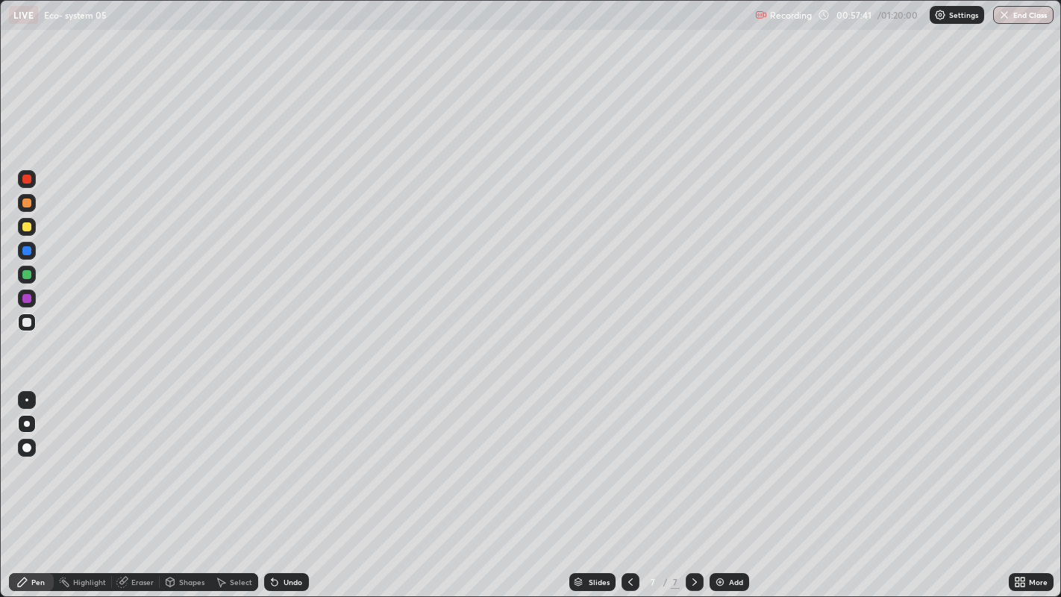
click at [26, 323] on div at bounding box center [26, 322] width 9 height 9
click at [29, 324] on div at bounding box center [26, 322] width 9 height 9
click at [34, 294] on div at bounding box center [27, 299] width 18 height 18
click at [30, 299] on div at bounding box center [26, 298] width 9 height 9
click at [33, 298] on div at bounding box center [27, 299] width 18 height 18
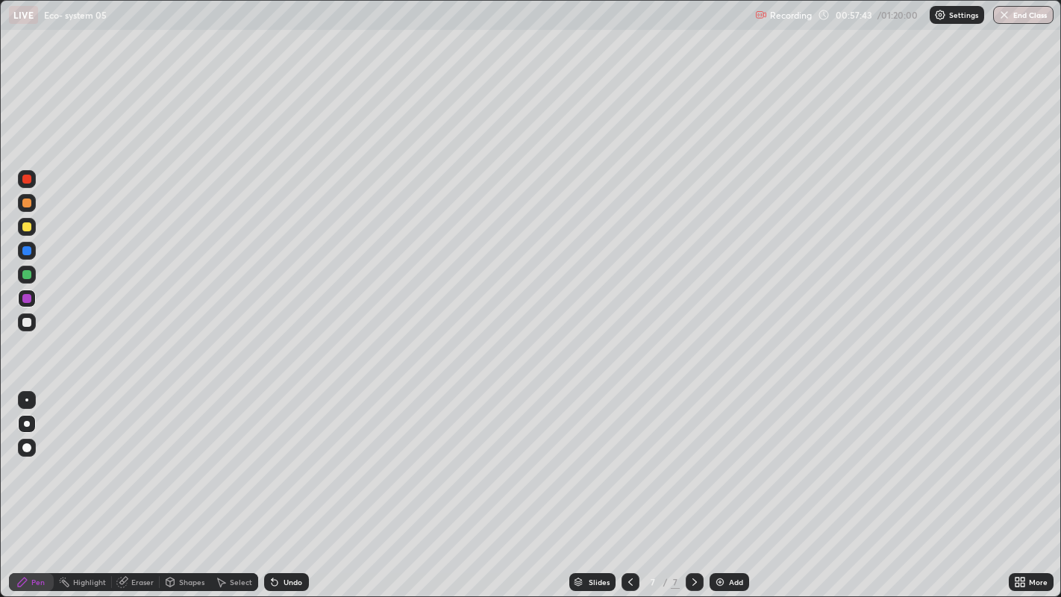
click at [33, 298] on div at bounding box center [27, 299] width 18 height 18
click at [29, 252] on div at bounding box center [26, 250] width 9 height 9
click at [26, 275] on div at bounding box center [26, 274] width 9 height 9
click at [28, 275] on div at bounding box center [26, 274] width 9 height 9
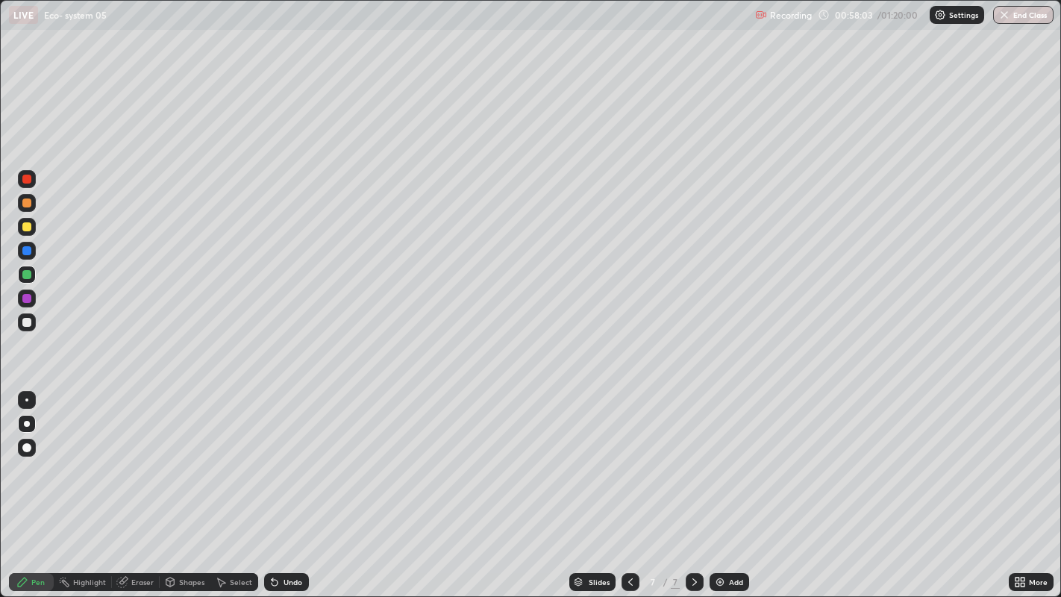
click at [28, 275] on div at bounding box center [26, 274] width 9 height 9
click at [29, 324] on div at bounding box center [26, 322] width 9 height 9
click at [28, 324] on div at bounding box center [26, 322] width 9 height 9
click at [29, 324] on div at bounding box center [26, 322] width 9 height 9
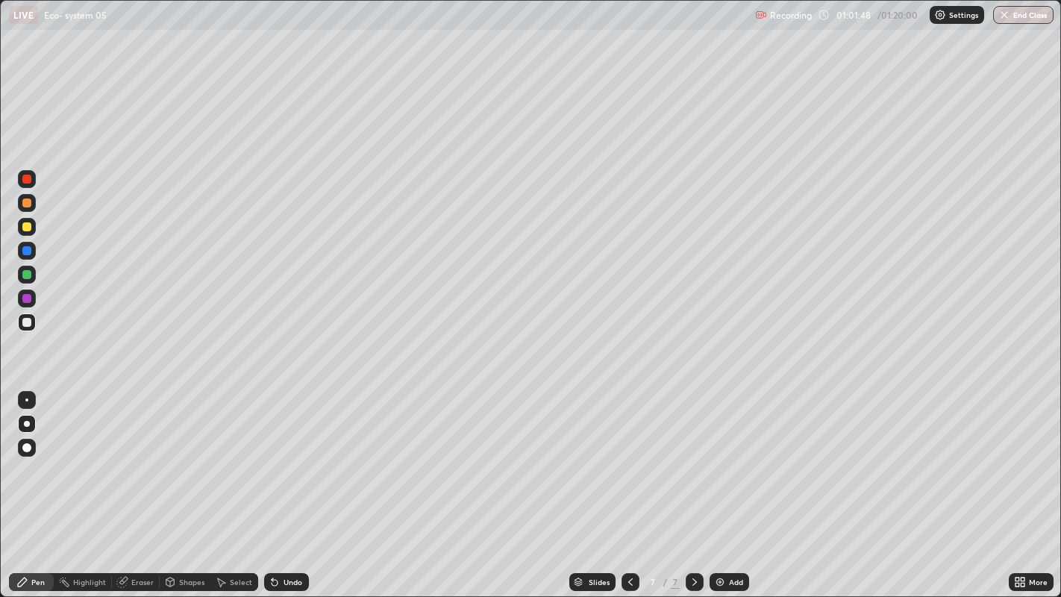
click at [729, 484] on div "Add" at bounding box center [736, 581] width 14 height 7
click at [26, 203] on div at bounding box center [26, 203] width 9 height 9
click at [26, 322] on div at bounding box center [26, 322] width 9 height 9
click at [27, 323] on div at bounding box center [26, 322] width 9 height 9
click at [285, 484] on div "Undo" at bounding box center [293, 581] width 19 height 7
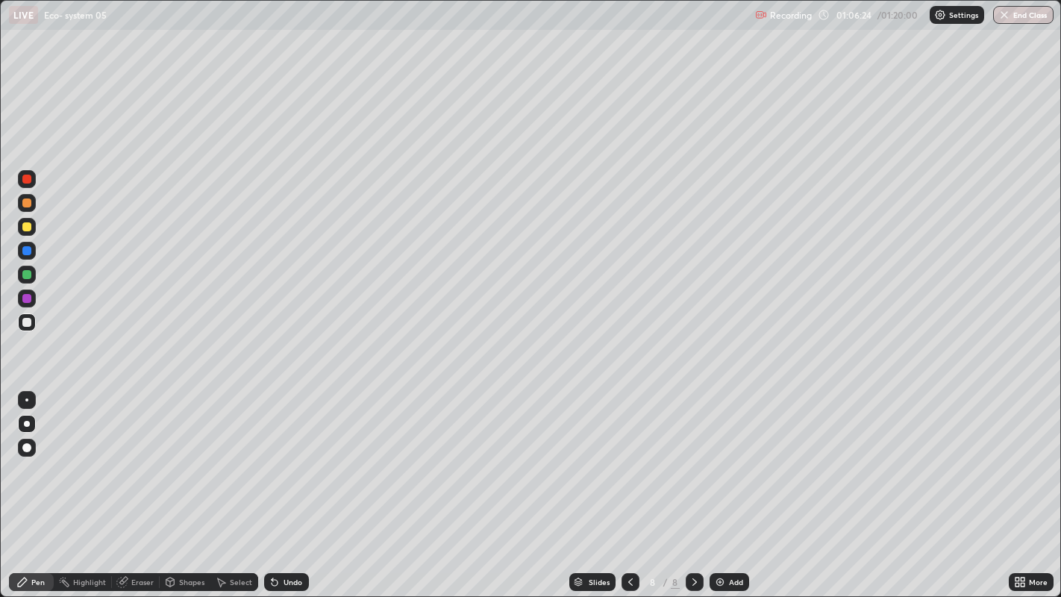
click at [728, 484] on div "Add" at bounding box center [730, 582] width 40 height 18
click at [25, 484] on icon at bounding box center [22, 582] width 12 height 12
click at [27, 227] on div at bounding box center [26, 226] width 9 height 9
click at [30, 319] on div at bounding box center [26, 322] width 9 height 9
click at [27, 299] on div at bounding box center [26, 298] width 9 height 9
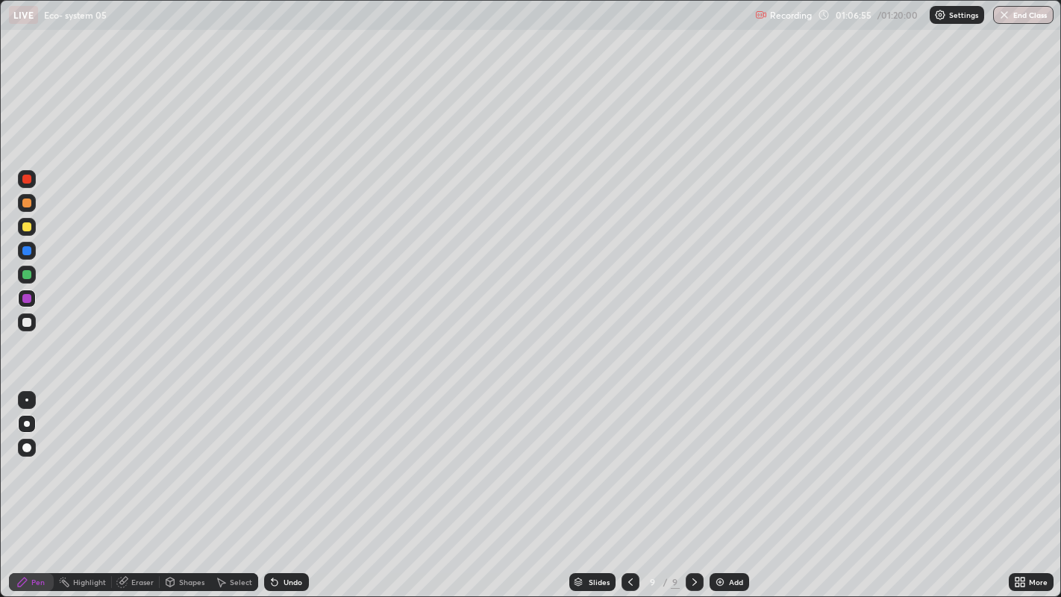
click at [27, 299] on div at bounding box center [26, 298] width 9 height 9
click at [29, 299] on div at bounding box center [26, 298] width 9 height 9
click at [31, 296] on div at bounding box center [27, 299] width 18 height 18
click at [22, 322] on div at bounding box center [26, 322] width 9 height 9
click at [30, 325] on div at bounding box center [26, 322] width 9 height 9
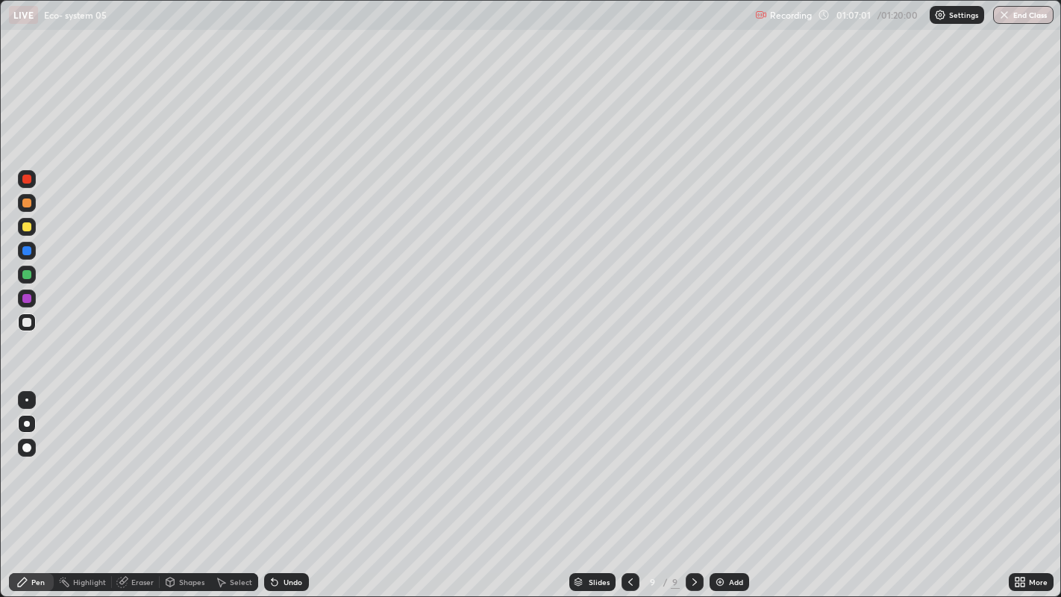
click at [30, 322] on div at bounding box center [26, 322] width 9 height 9
click at [279, 484] on div "Undo" at bounding box center [286, 582] width 45 height 18
click at [284, 484] on div "Undo" at bounding box center [293, 581] width 19 height 7
click at [731, 484] on div "Add" at bounding box center [736, 581] width 14 height 7
click at [33, 484] on div "Pen" at bounding box center [37, 581] width 13 height 7
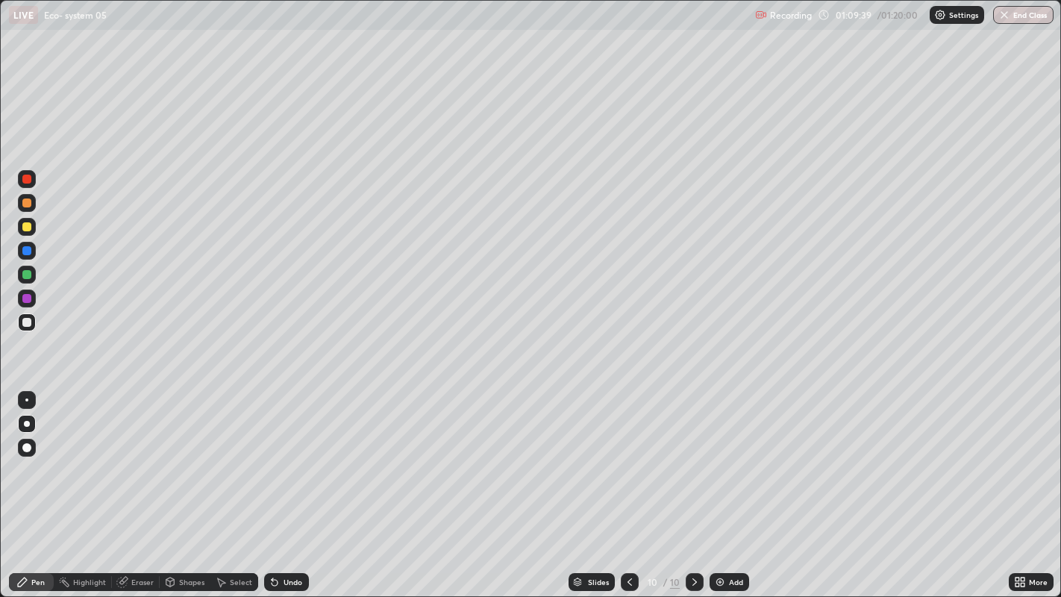
click at [29, 229] on div at bounding box center [26, 226] width 9 height 9
click at [28, 225] on div at bounding box center [26, 226] width 9 height 9
click at [25, 325] on div at bounding box center [26, 322] width 9 height 9
click at [30, 320] on div at bounding box center [26, 322] width 9 height 9
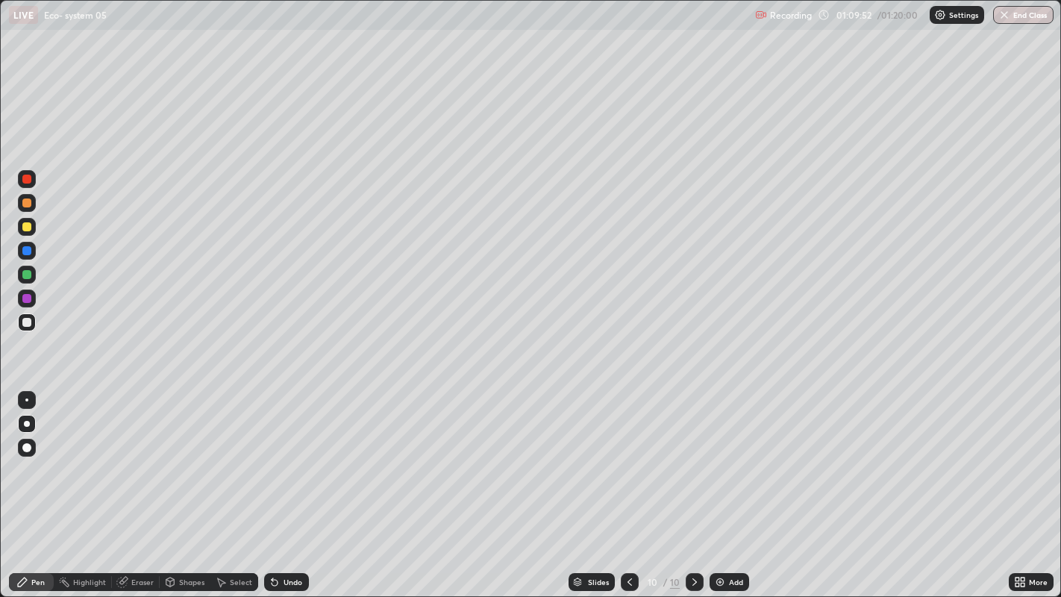
click at [30, 320] on div at bounding box center [26, 322] width 9 height 9
click at [27, 322] on div at bounding box center [26, 322] width 9 height 9
click at [1022, 22] on button "End Class" at bounding box center [1024, 15] width 59 height 18
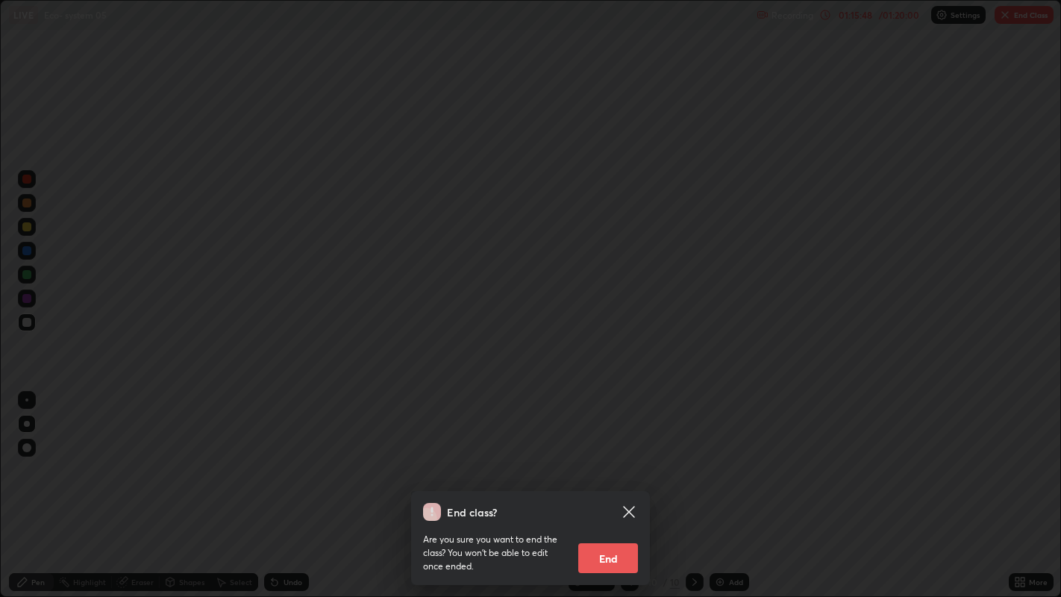
click at [604, 484] on button "End" at bounding box center [608, 558] width 60 height 30
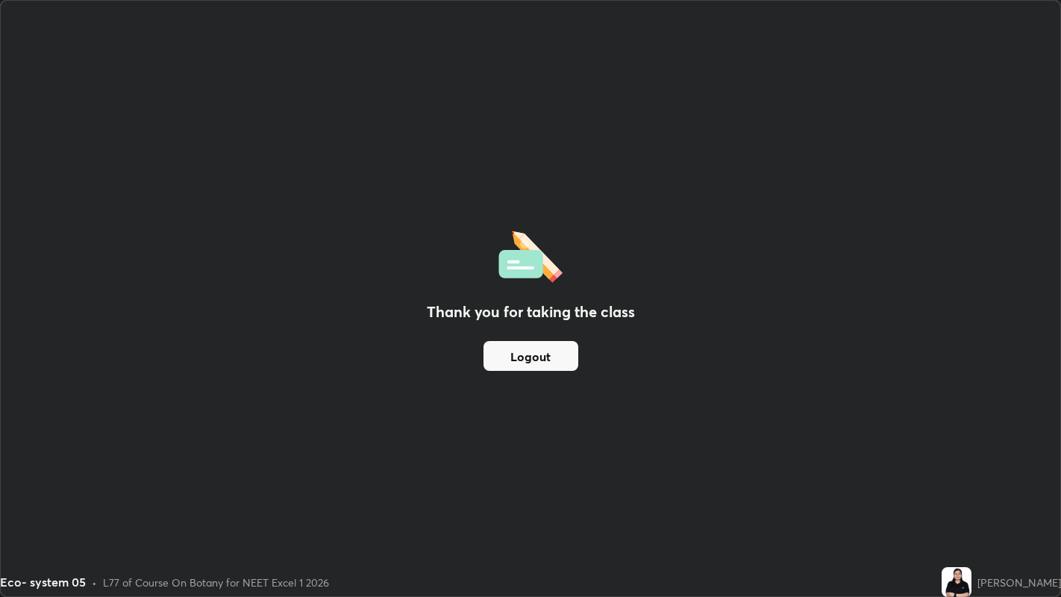
click at [543, 349] on button "Logout" at bounding box center [531, 356] width 95 height 30
